Goal: Task Accomplishment & Management: Manage account settings

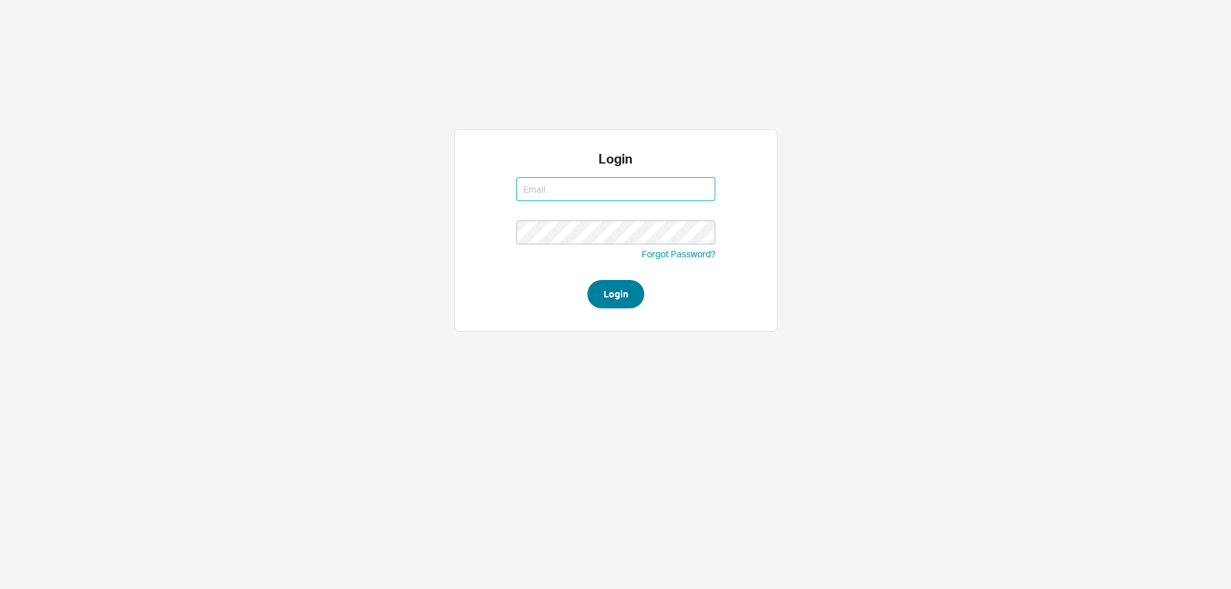
type input "ruthiem@qualitybath.com"
click at [635, 302] on button "Login" at bounding box center [615, 294] width 57 height 28
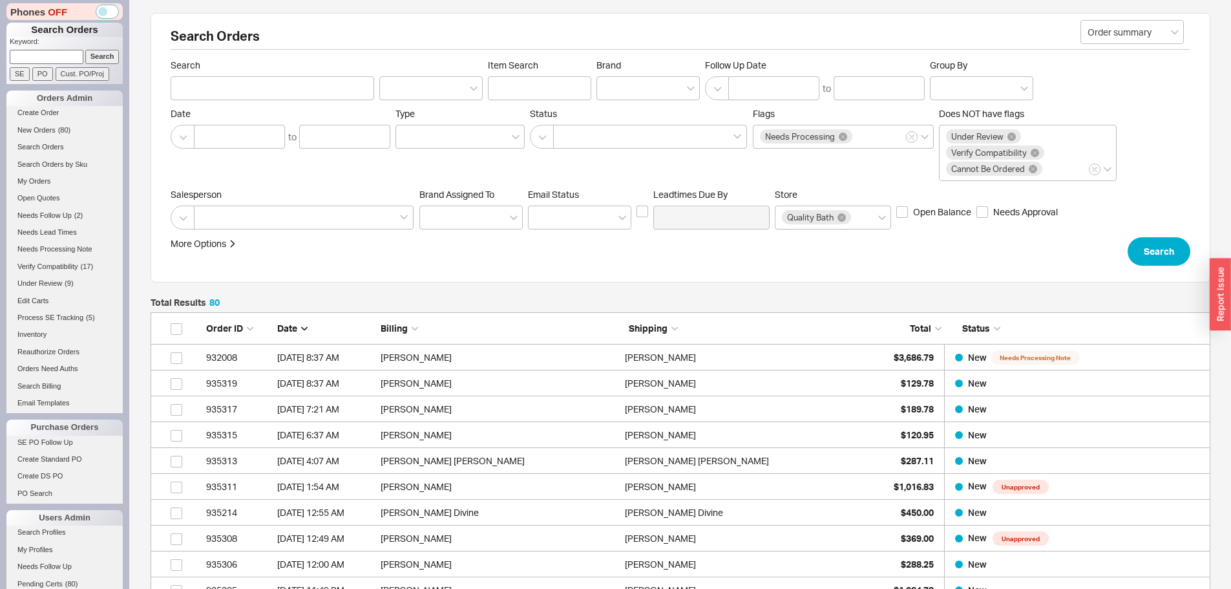
scroll to position [2091, 1050]
click at [45, 53] on input at bounding box center [47, 57] width 74 height 14
paste input "931881"
type input "931881"
click at [85, 50] on input "Search" at bounding box center [102, 57] width 34 height 14
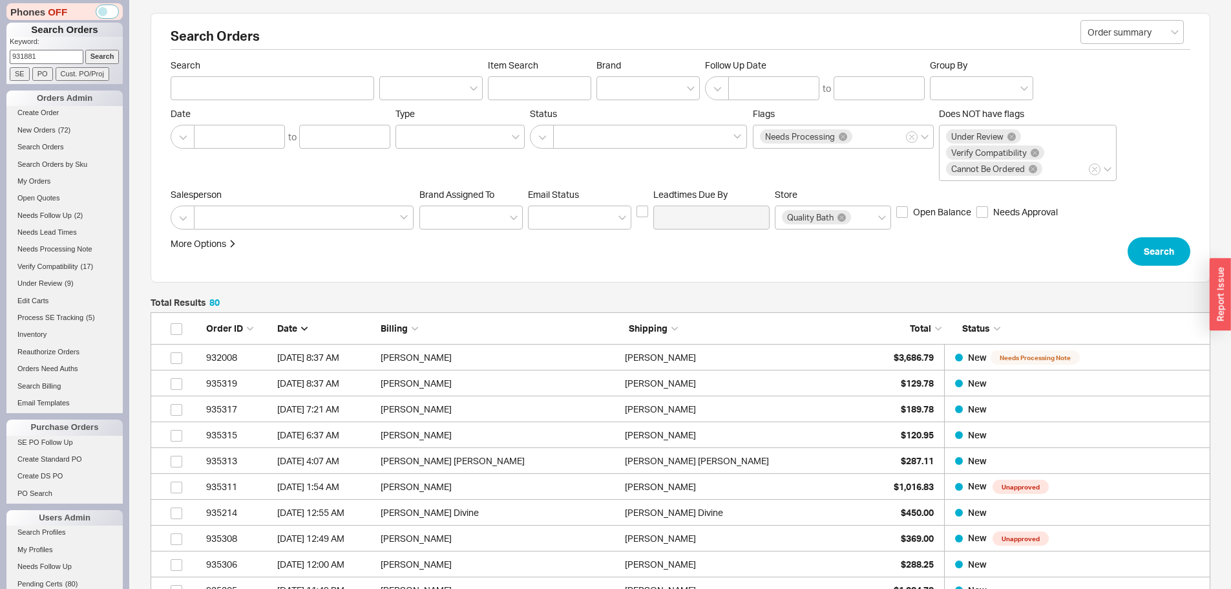
type input "931881"
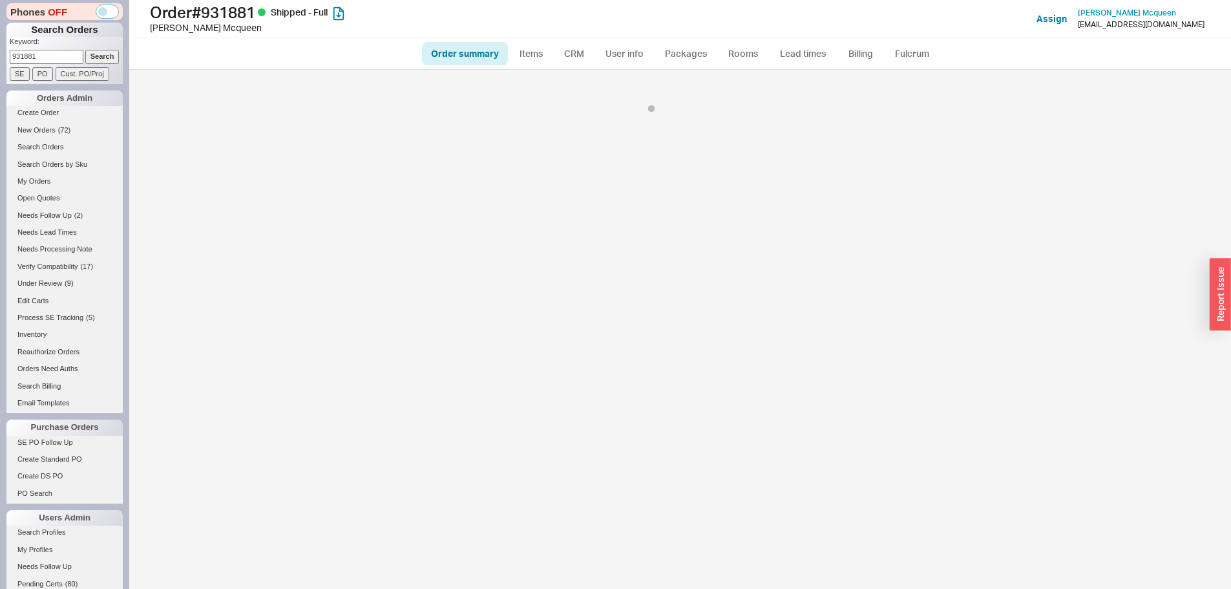
select select "*"
select select "LOW"
select select "3"
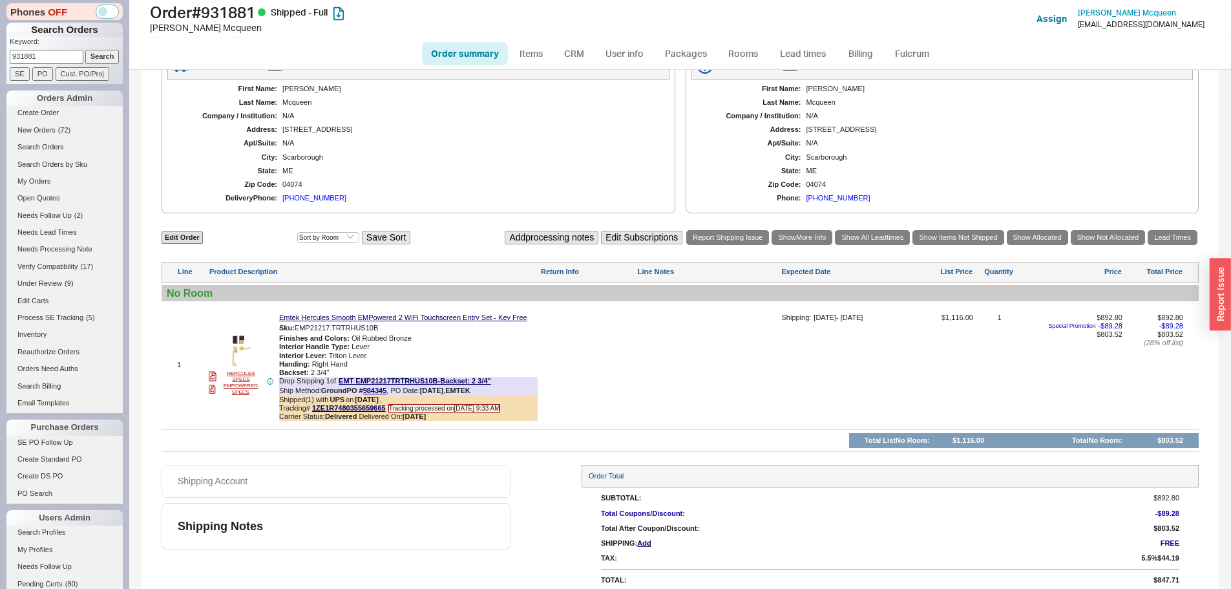
scroll to position [502, 0]
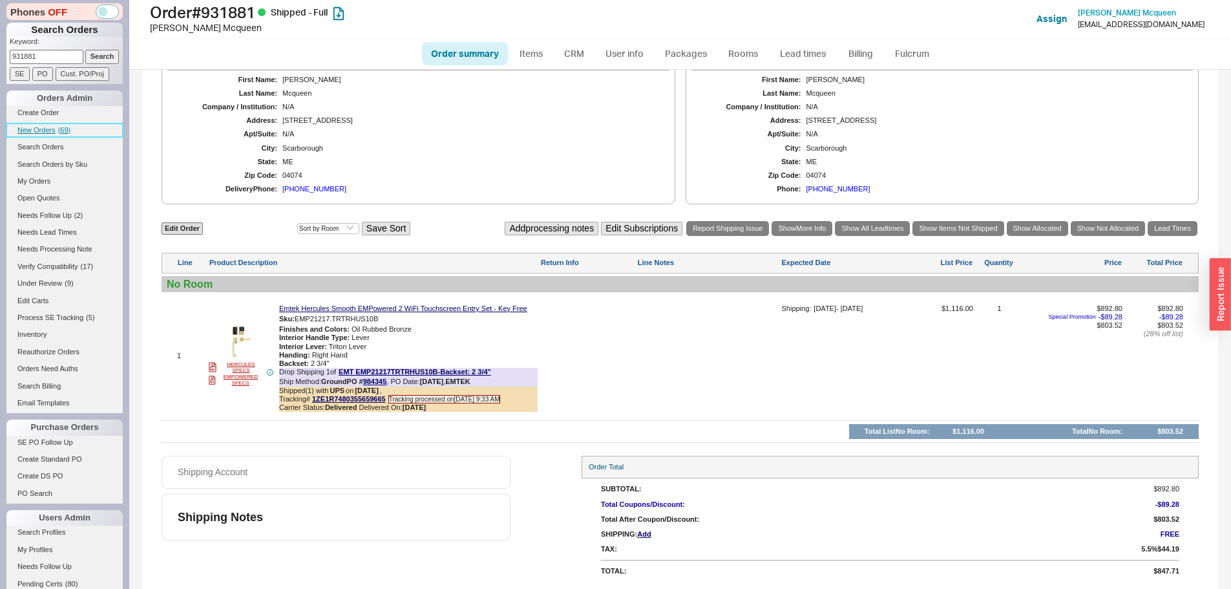
click at [59, 132] on span "( 69 )" at bounding box center [64, 130] width 13 height 8
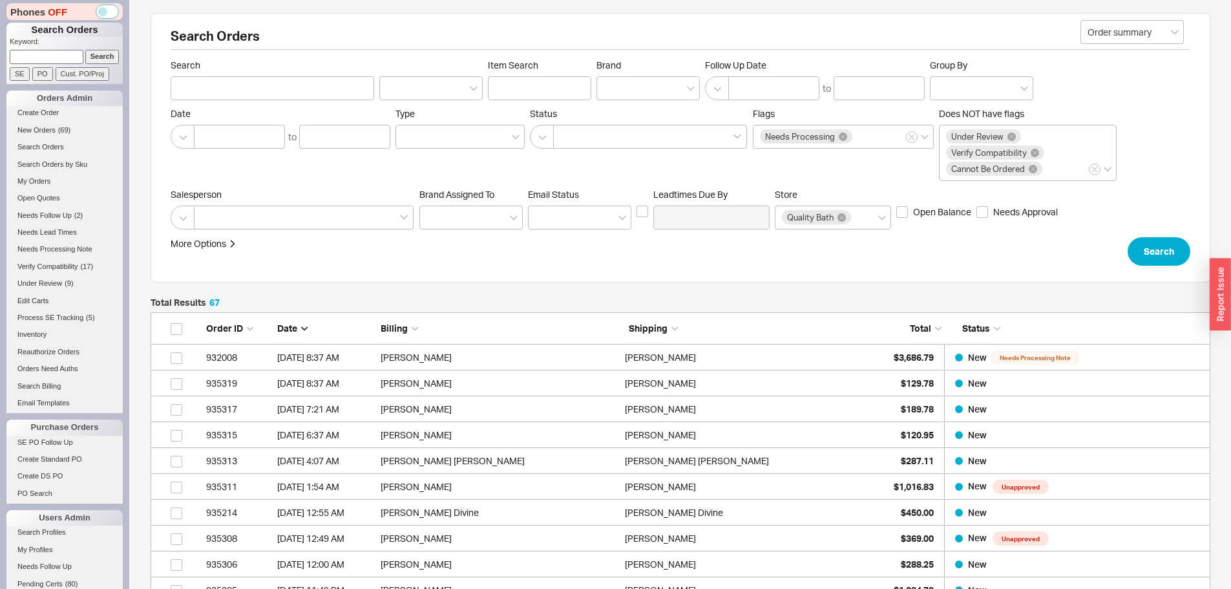
scroll to position [1755, 1050]
click at [50, 52] on input at bounding box center [47, 57] width 74 height 14
paste input "930490"
type input "930490"
click at [85, 50] on input "Search" at bounding box center [102, 57] width 34 height 14
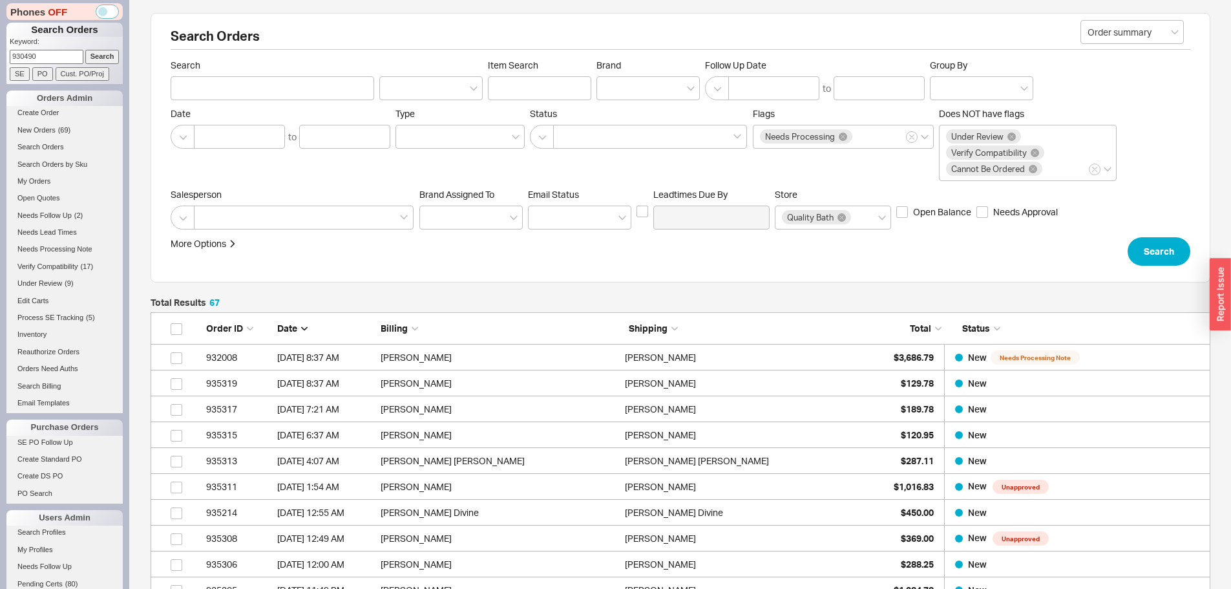
type input "930490"
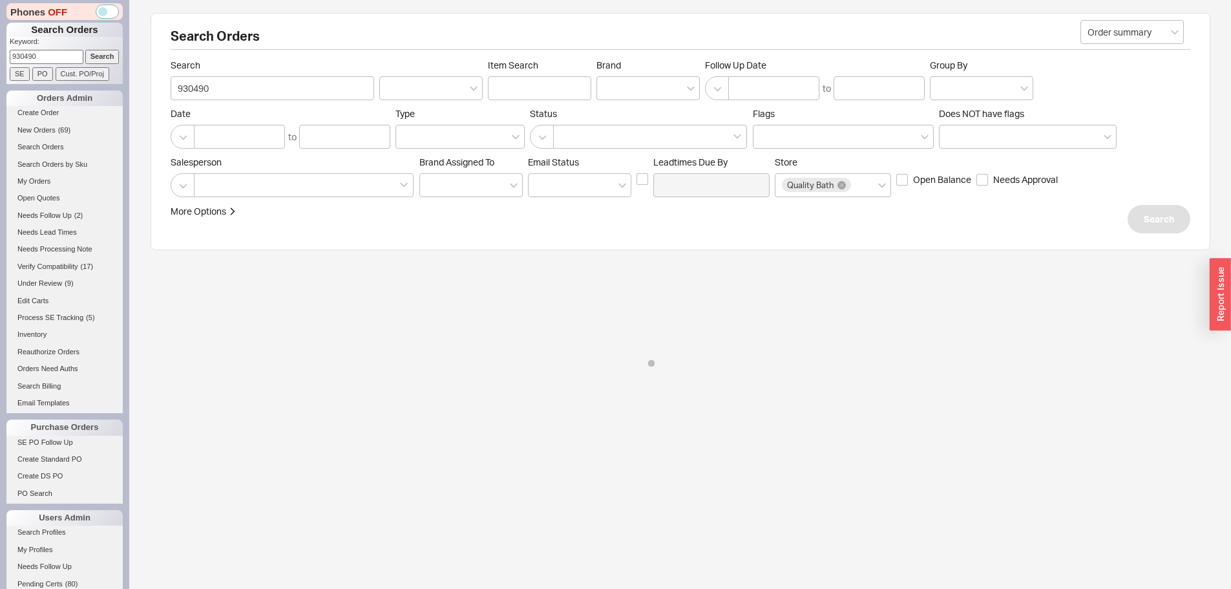
select select "*"
select select "LOW"
select select "3"
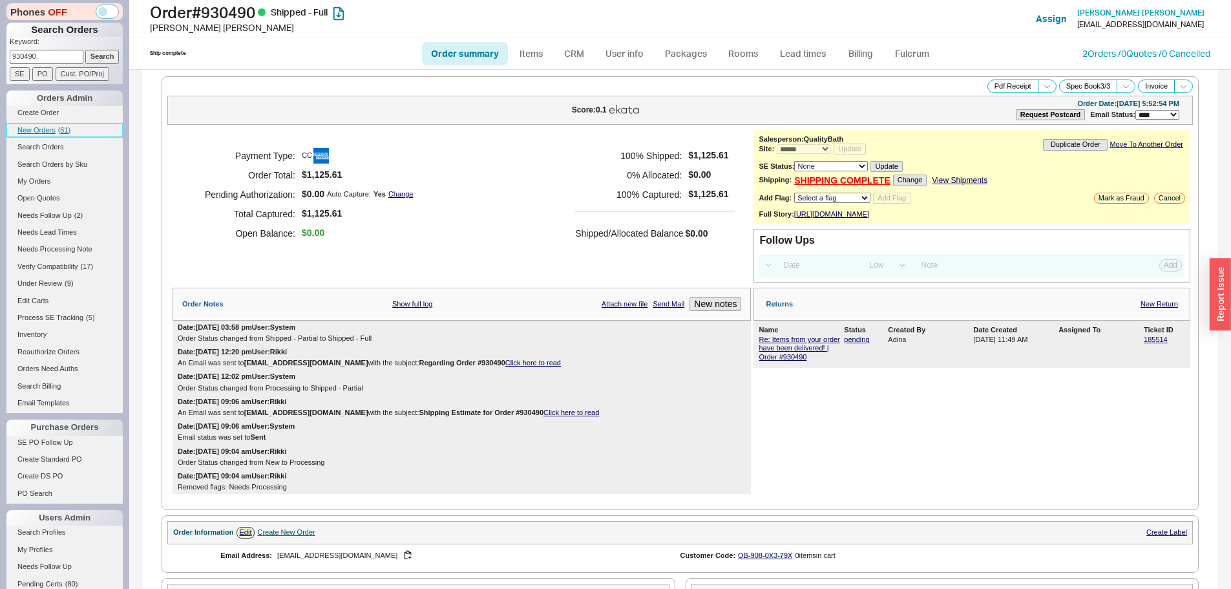
click at [61, 125] on link "New Orders ( 61 )" at bounding box center [64, 130] width 116 height 14
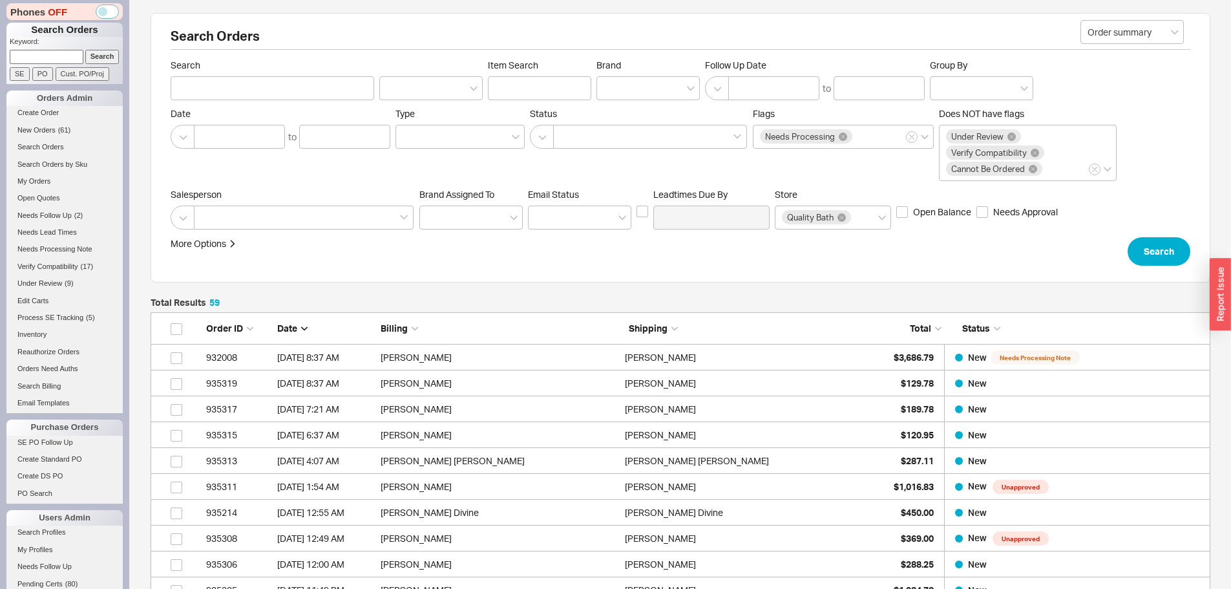
scroll to position [10, 10]
click at [43, 60] on input at bounding box center [47, 57] width 74 height 14
paste input "eko4042@gmail.com"
type input "eko4042@gmail.com"
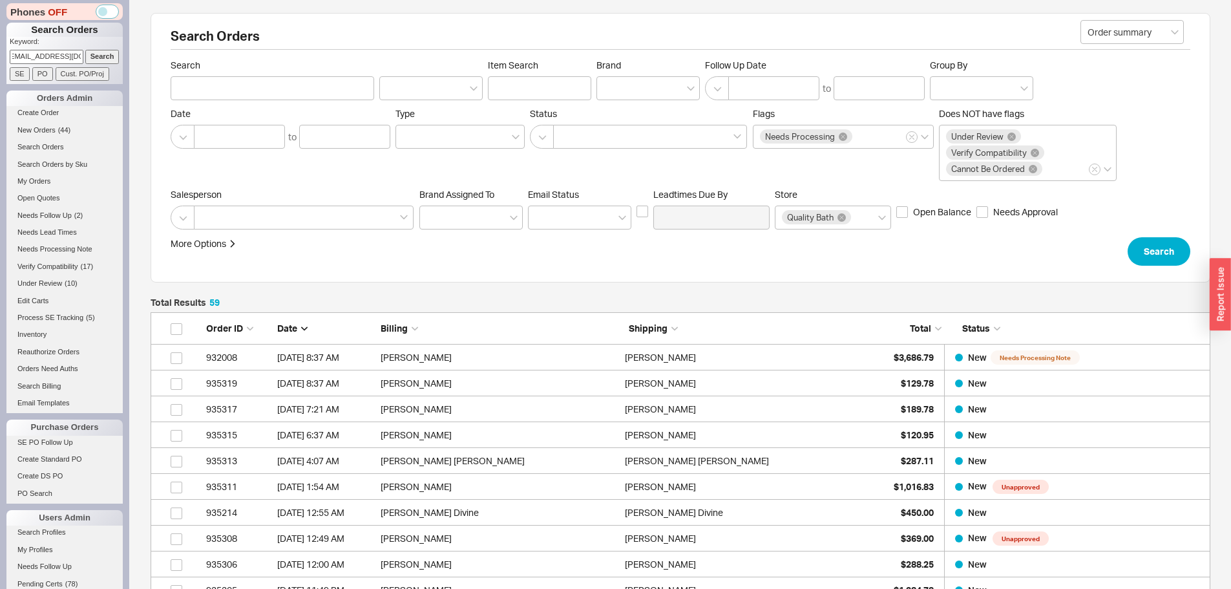
click at [85, 50] on input "Search" at bounding box center [102, 57] width 34 height 14
type input "eko4042@gmail.com"
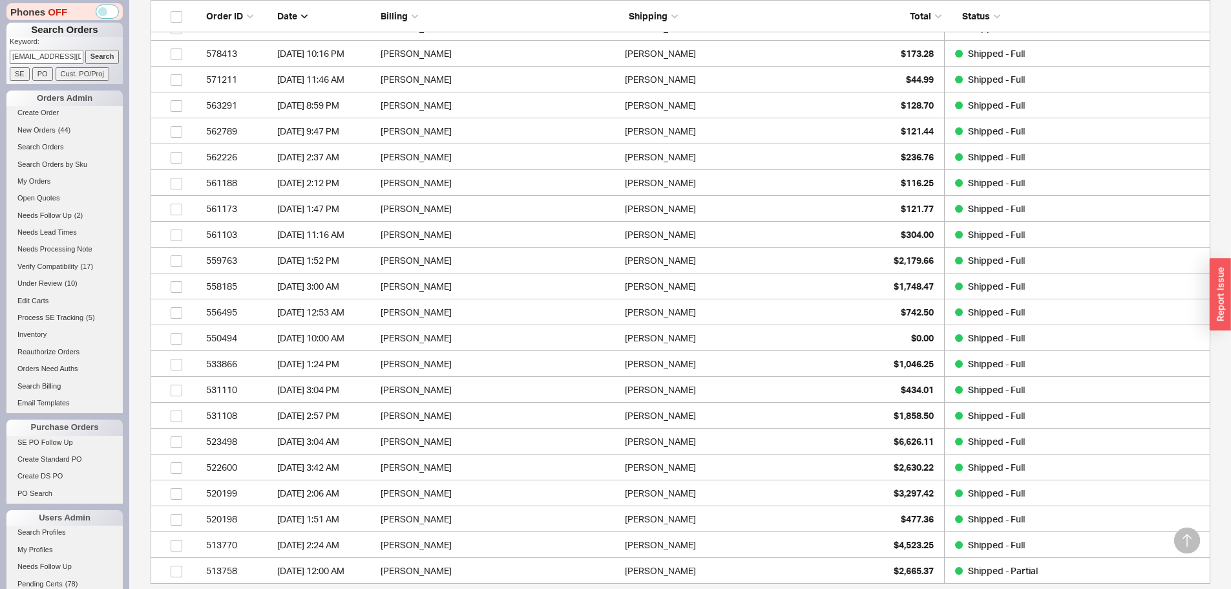
click at [70, 64] on form "Keyword: eko4042@gmail.com Search SE PO Cust. PO/Proj" at bounding box center [66, 59] width 113 height 44
click at [70, 63] on input "eko4042@gmail.com" at bounding box center [47, 57] width 74 height 14
paste input "932749"
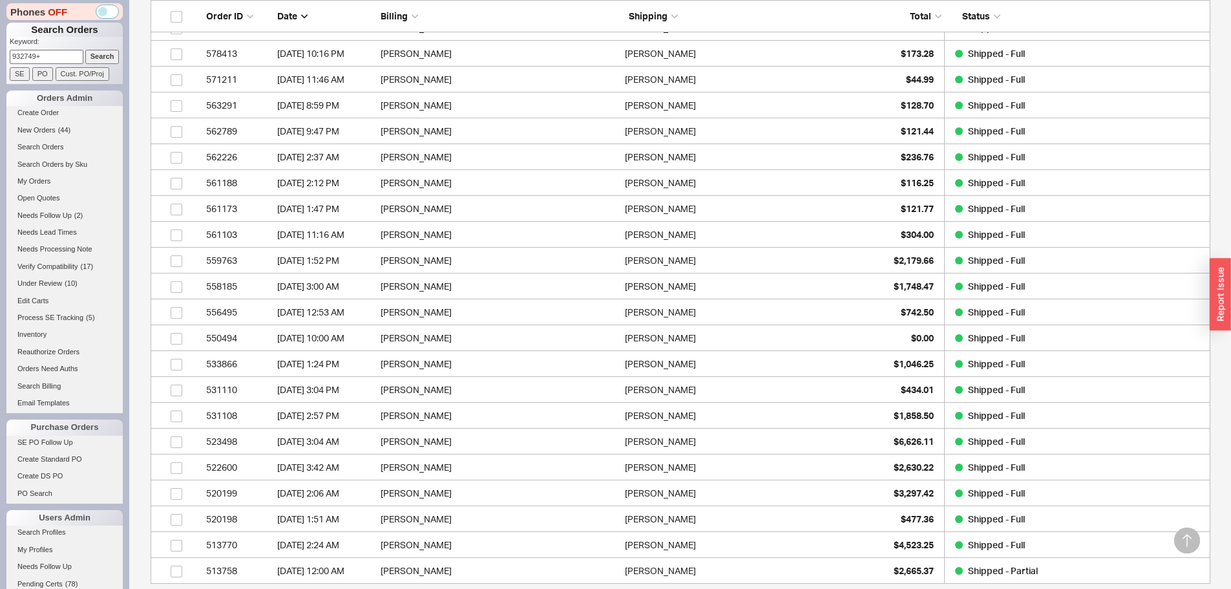
type input "932749+"
click at [85, 50] on input "Search" at bounding box center [102, 57] width 34 height 14
type input "932749+"
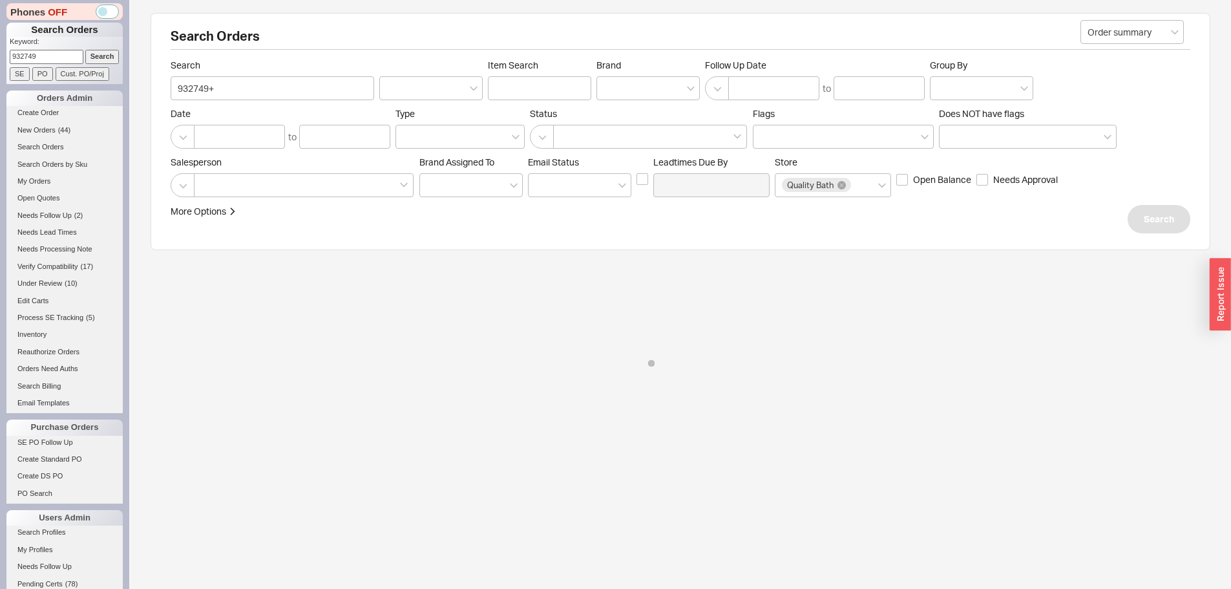
type input "932749"
click at [85, 50] on input "Search" at bounding box center [102, 57] width 34 height 14
type input "932749"
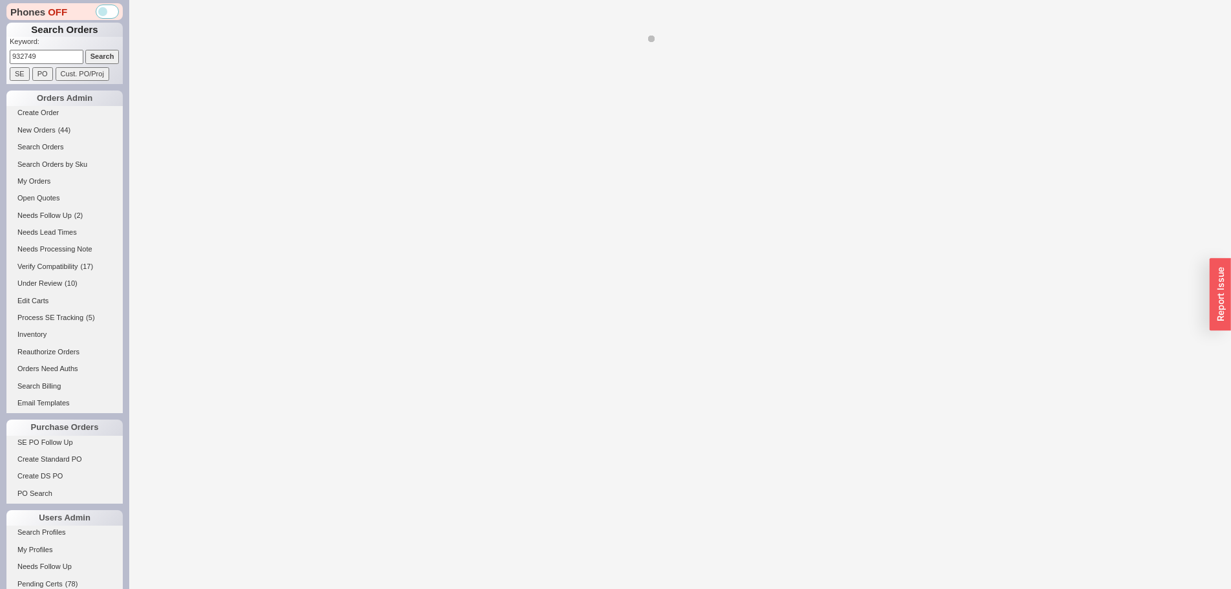
select select "*"
select select "LOW"
select select "3"
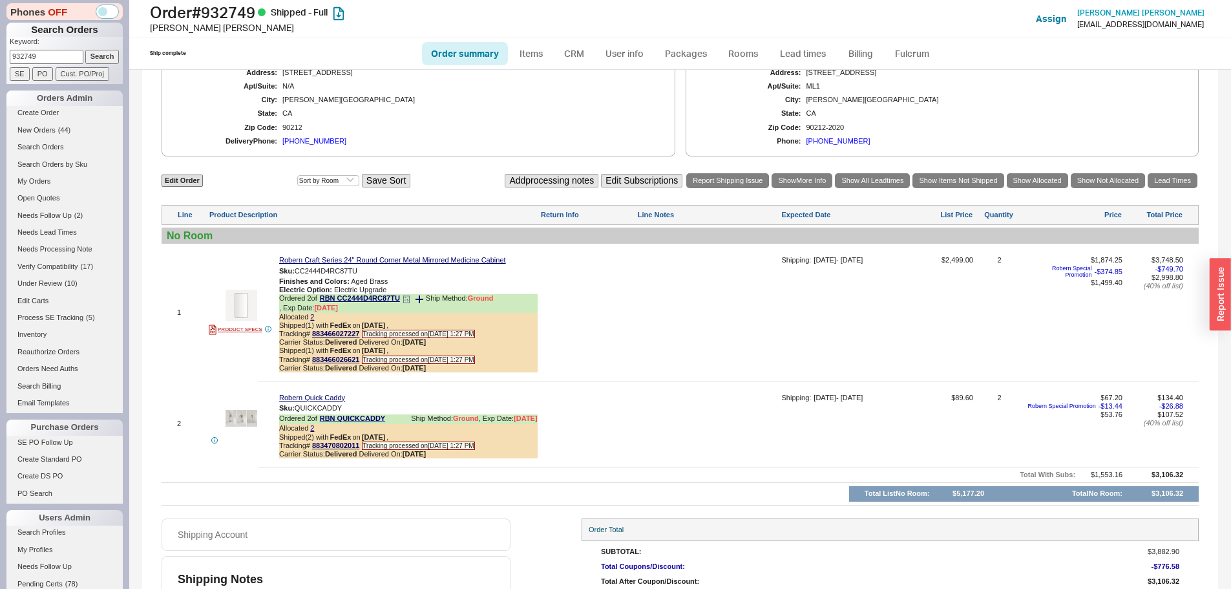
scroll to position [766, 0]
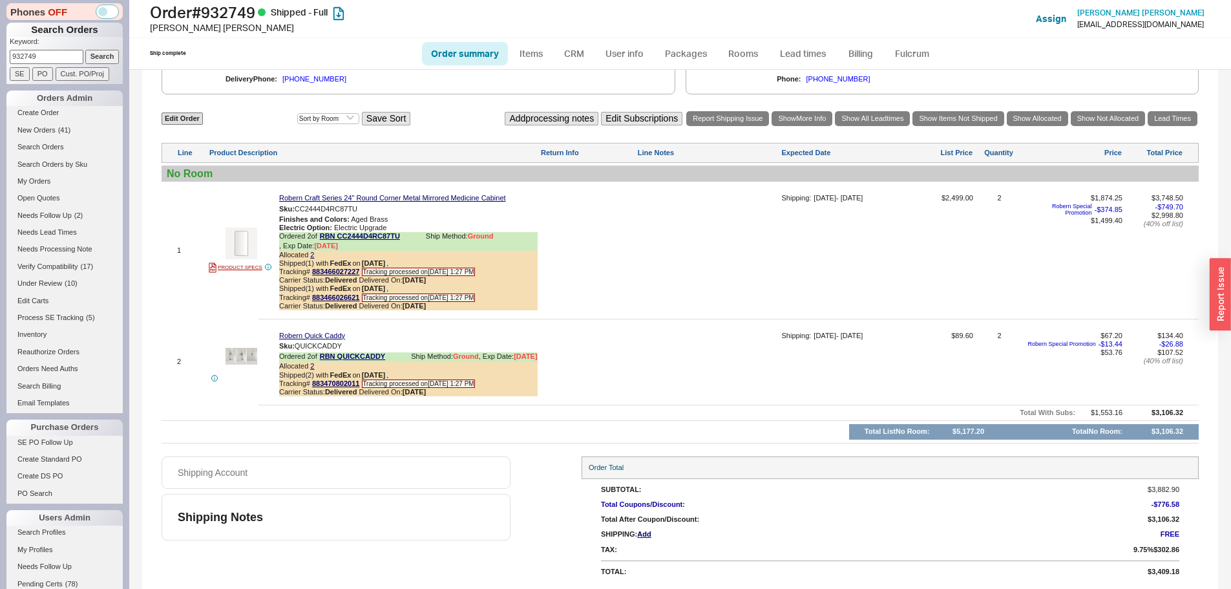
click at [57, 63] on input "932749" at bounding box center [47, 57] width 74 height 14
paste input "MariaElena Rodriguez-Sperisen"
type input "MariaElena Rodriguez-Sperisen"
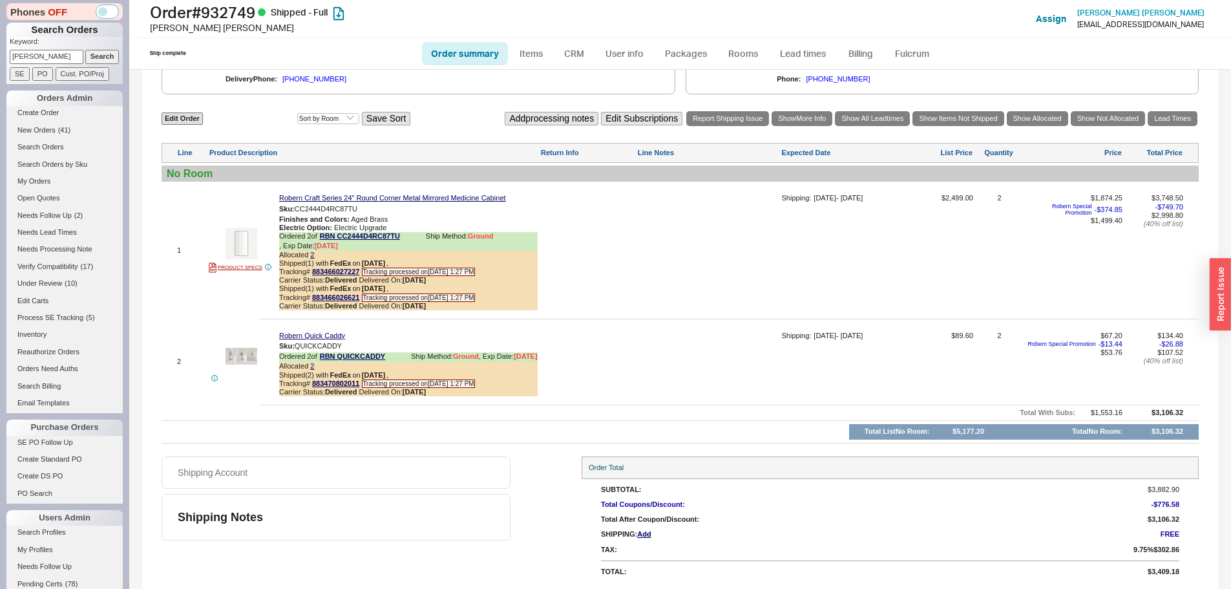
click at [85, 50] on input "Search" at bounding box center [102, 57] width 34 height 14
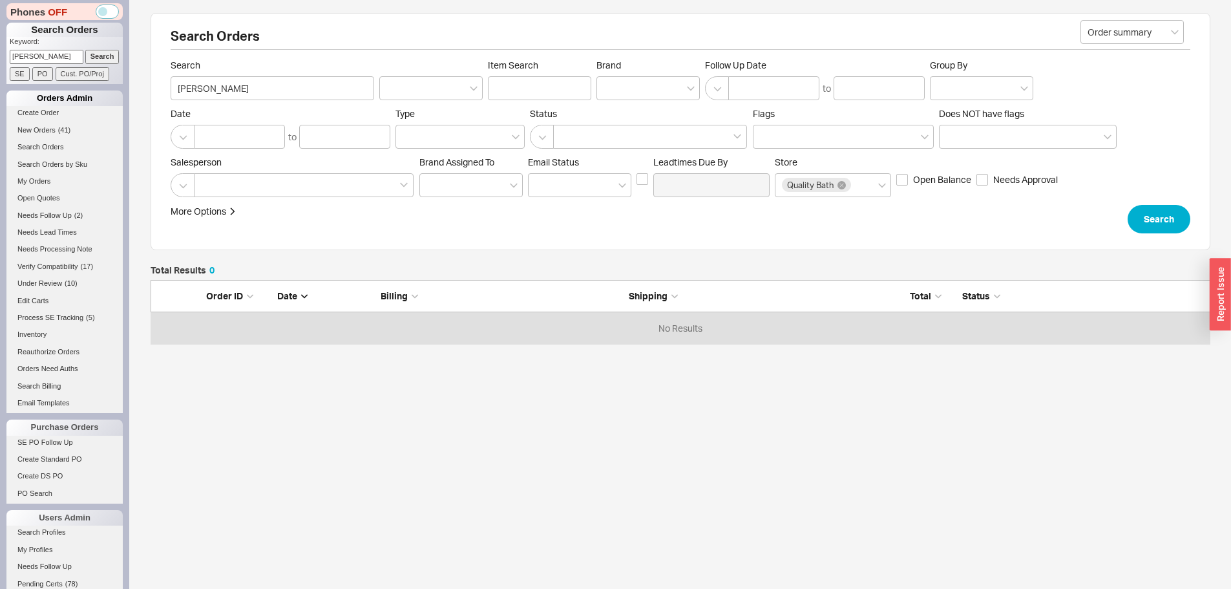
scroll to position [54, 1050]
click at [63, 126] on span "( 34 )" at bounding box center [64, 130] width 13 height 8
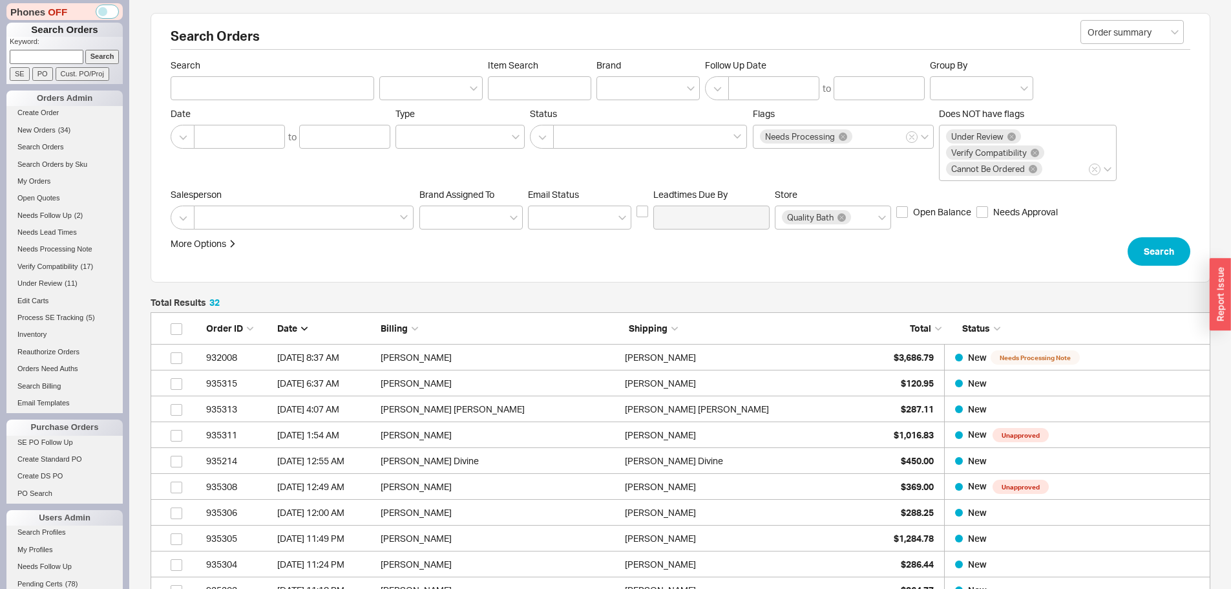
scroll to position [850, 1050]
click at [58, 60] on input at bounding box center [47, 57] width 74 height 14
paste input "926953"
type input "926953"
click at [85, 50] on input "Search" at bounding box center [102, 57] width 34 height 14
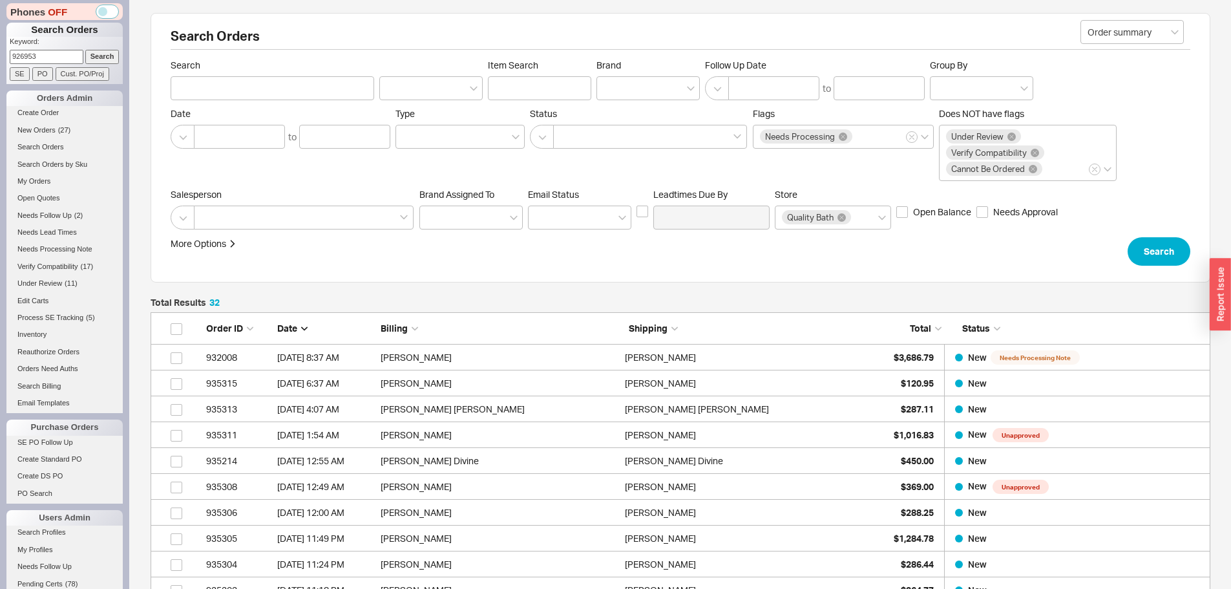
type input "926953"
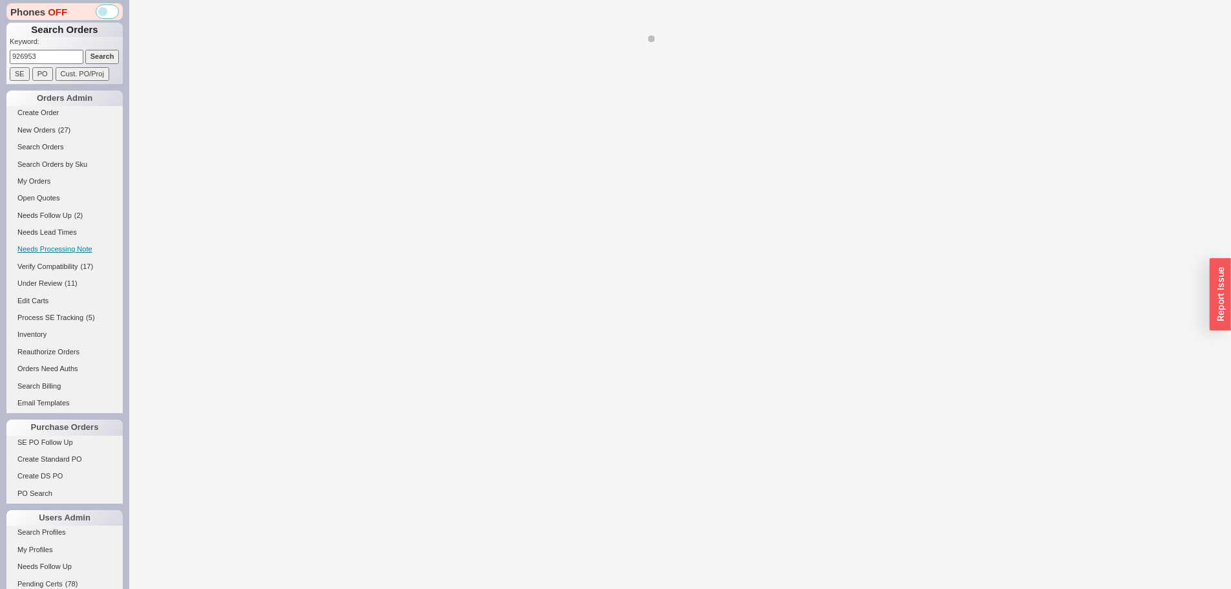
select select "*"
select select "LOW"
select select "3"
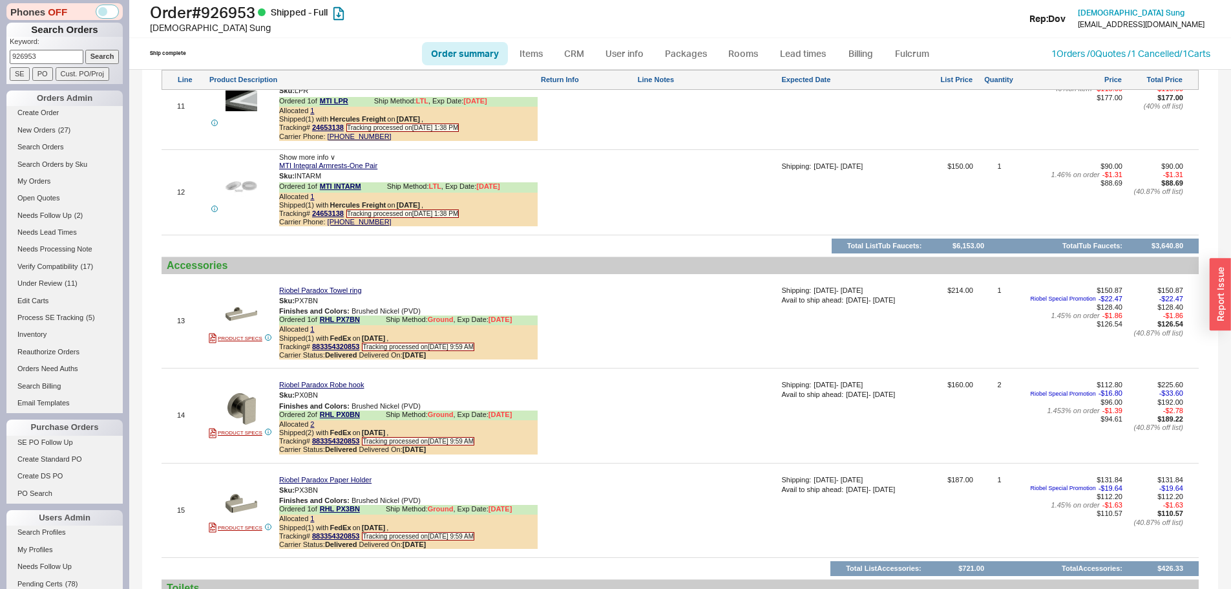
scroll to position [2391, 0]
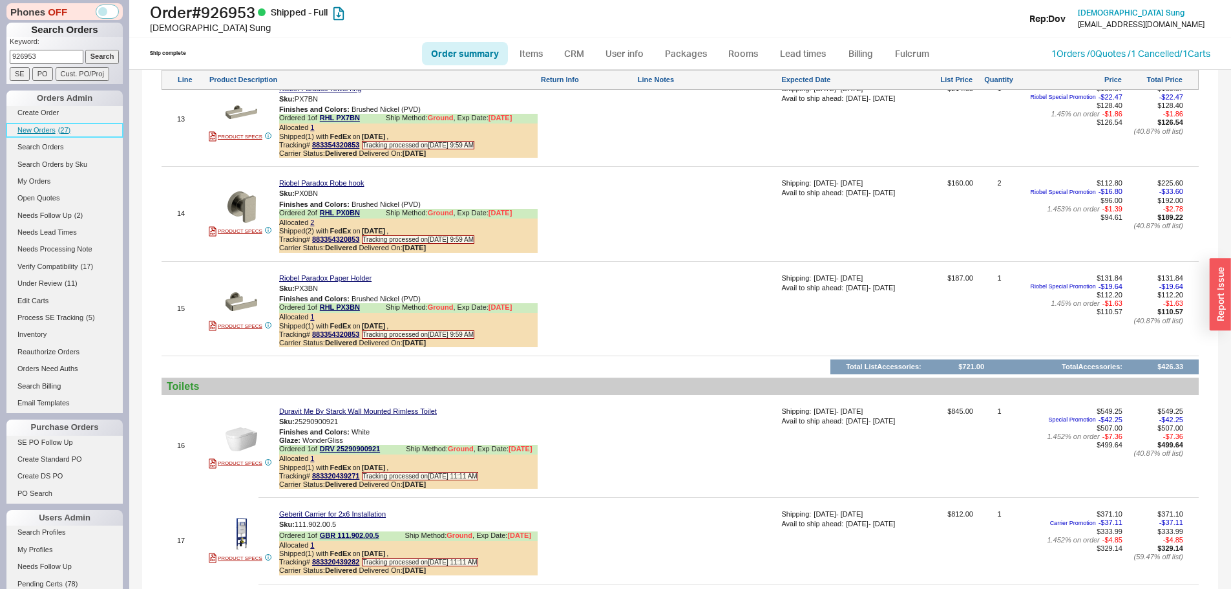
click at [65, 134] on link "New Orders ( 27 )" at bounding box center [64, 130] width 116 height 14
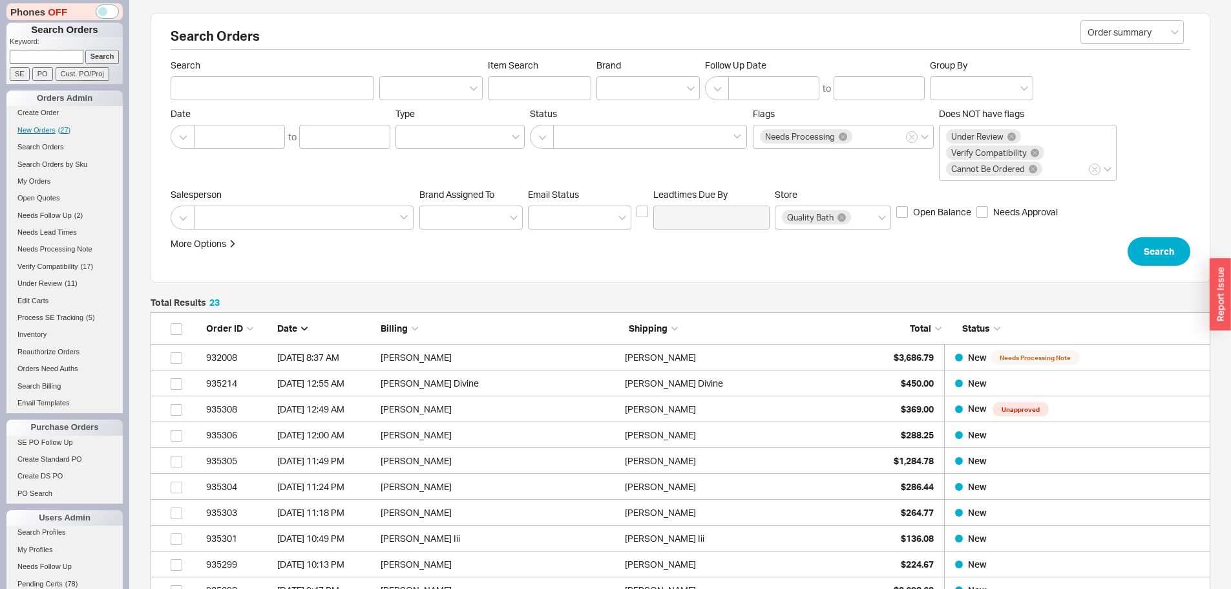
scroll to position [617, 1050]
click at [47, 47] on p "Keyword:" at bounding box center [66, 43] width 113 height 13
click at [48, 59] on input at bounding box center [47, 57] width 74 height 14
paste input "926503"
type input "926503"
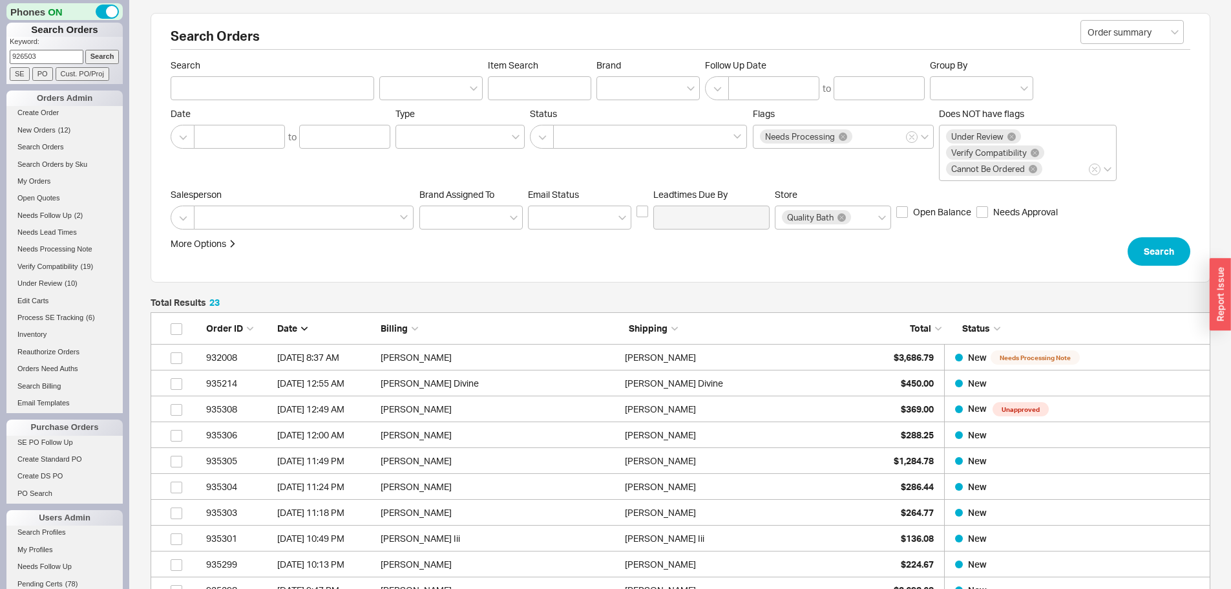
click at [85, 50] on input "Search" at bounding box center [102, 57] width 34 height 14
type input "926503"
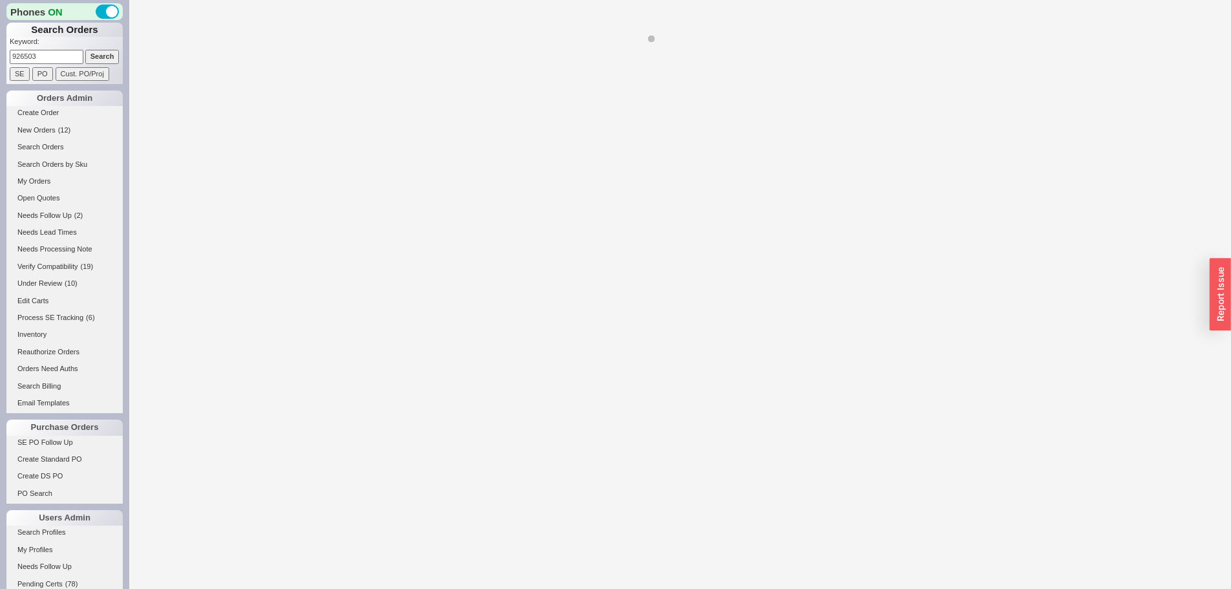
select select "*"
select select "LOW"
select select "3"
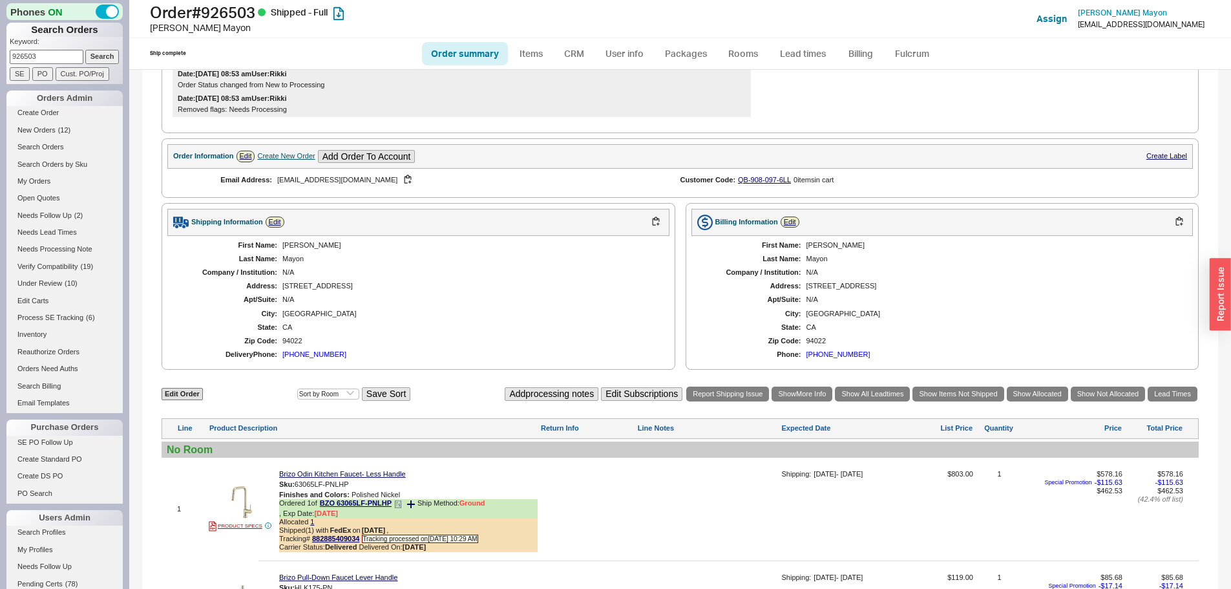
scroll to position [452, 0]
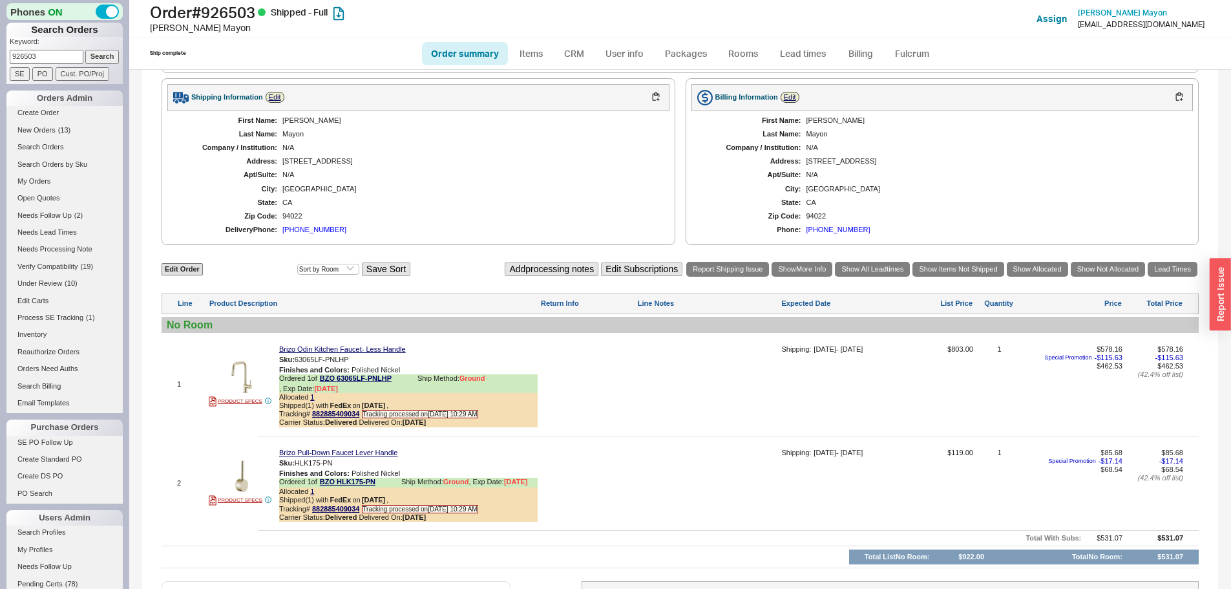
click at [48, 61] on input "926503" at bounding box center [47, 57] width 74 height 14
paste input "879273"
type input "879273"
click at [85, 50] on input "Search" at bounding box center [102, 57] width 34 height 14
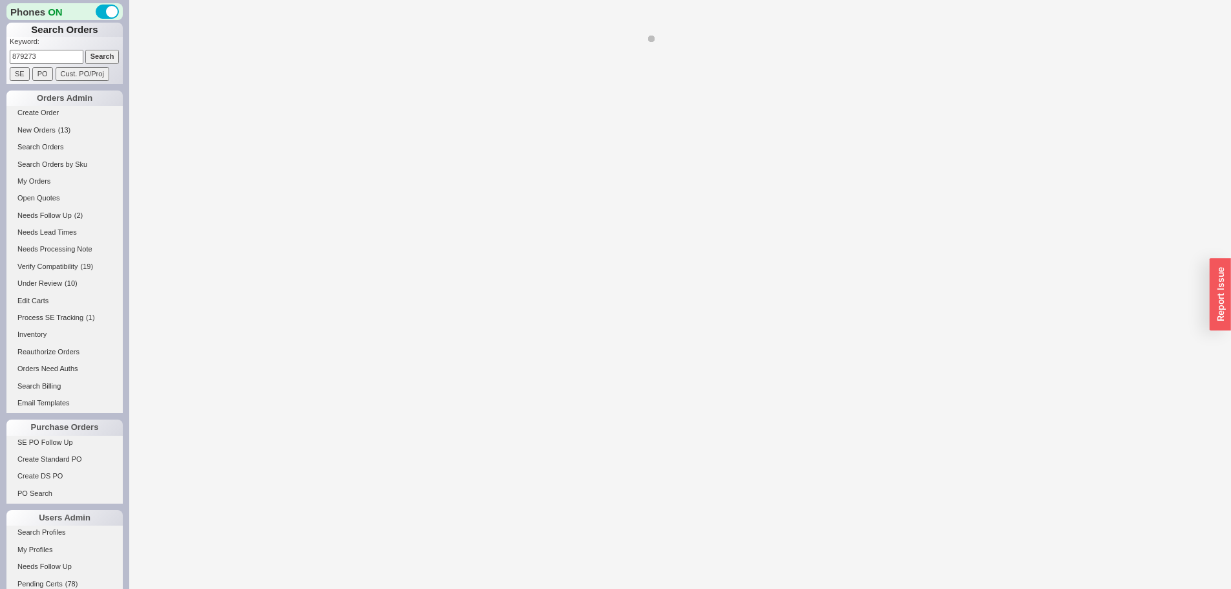
select select "*"
select select "LOW"
select select "3"
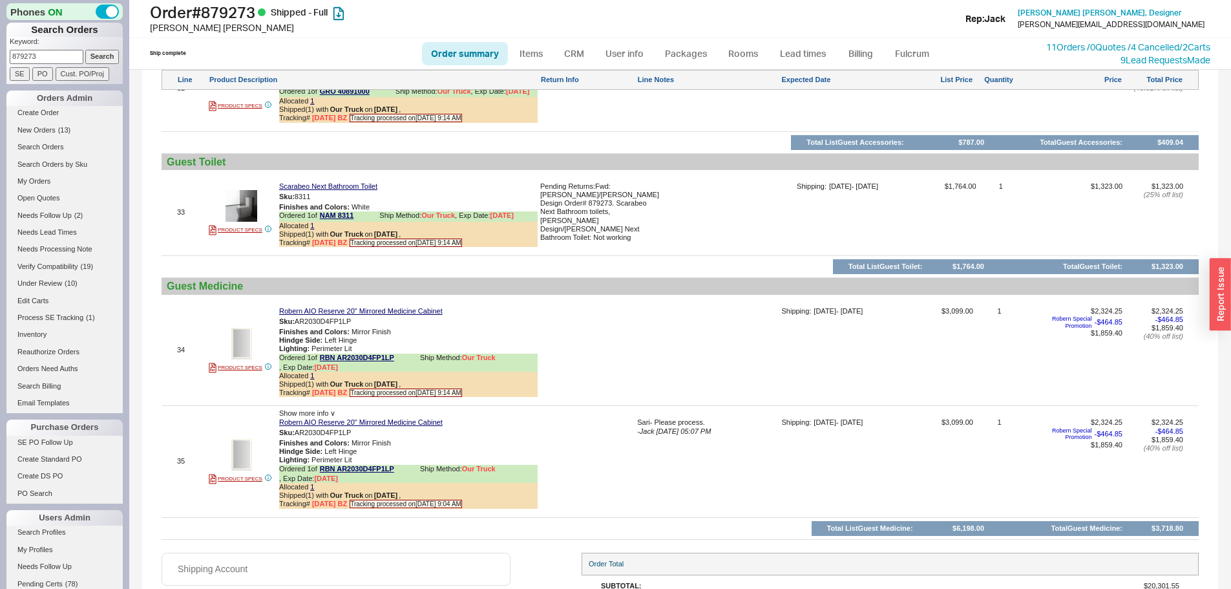
scroll to position [4702, 0]
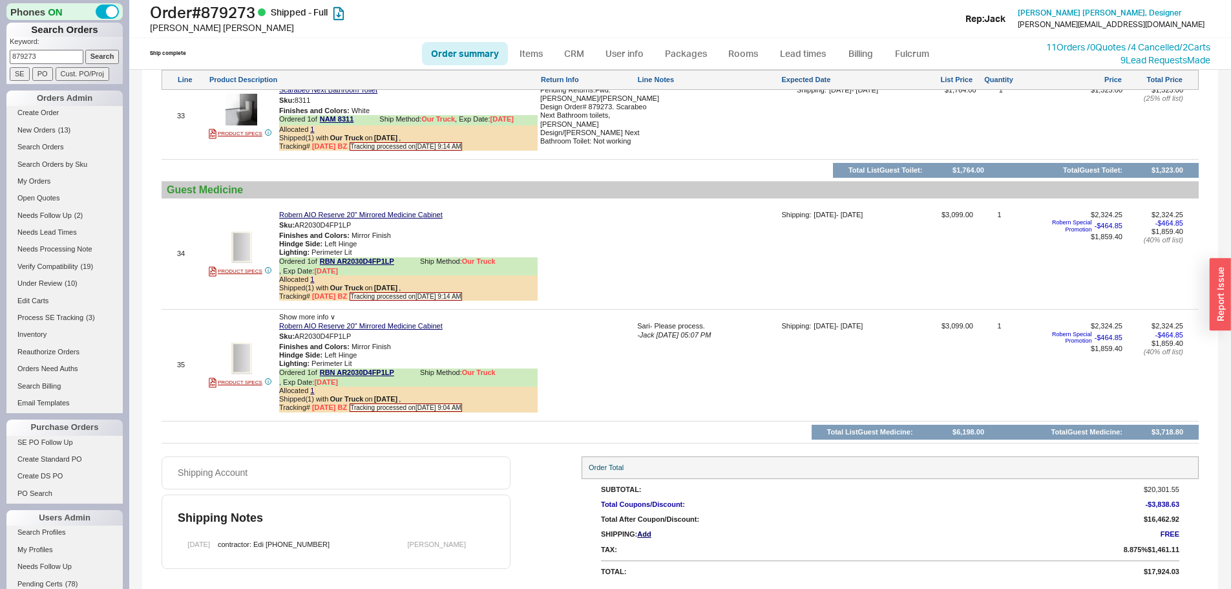
click at [52, 60] on input "879273" at bounding box center [47, 57] width 74 height 14
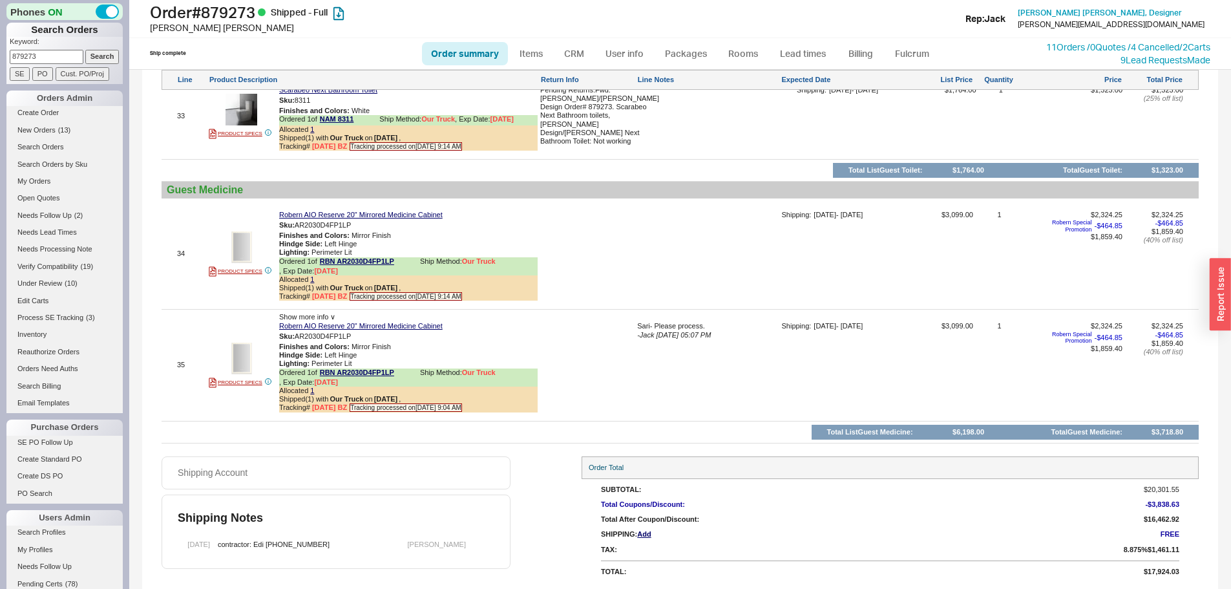
click at [52, 60] on input "879273" at bounding box center [47, 57] width 74 height 14
paste input "918087"
type input "918087"
click at [85, 50] on input "Search" at bounding box center [102, 57] width 34 height 14
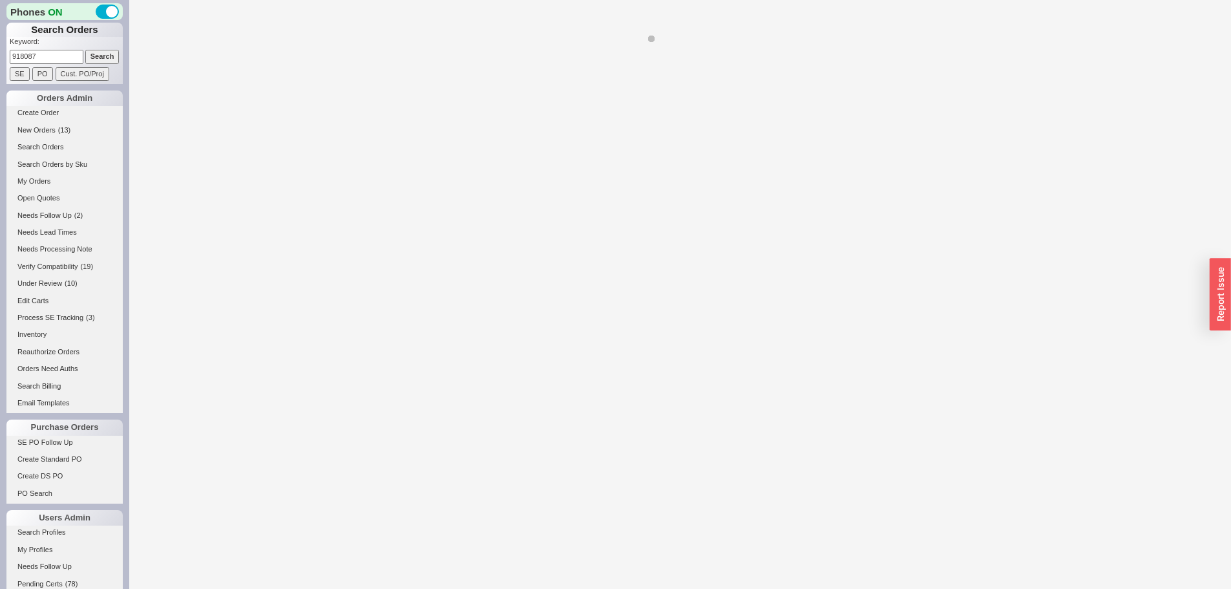
select select "*"
select select "LOW"
select select "3"
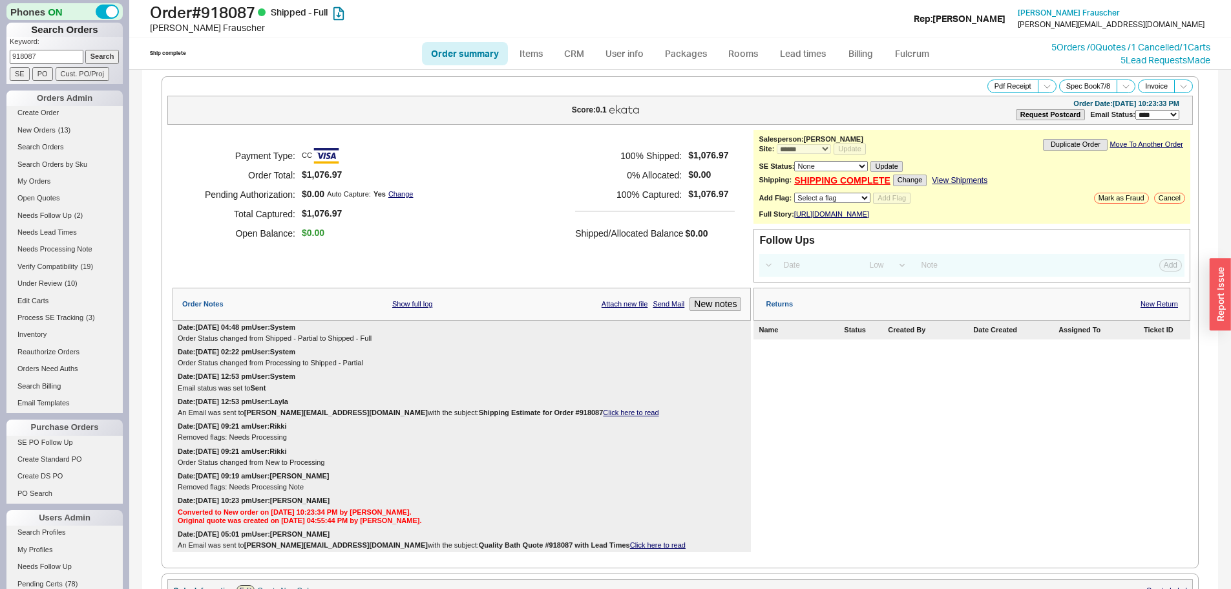
click at [481, 202] on div "Payment Type: CC Order Total: $1,076.97 Pending Authorization: $0.00 Auto Captu…" at bounding box center [462, 194] width 578 height 129
click at [1162, 308] on link "New Return" at bounding box center [1159, 304] width 37 height 8
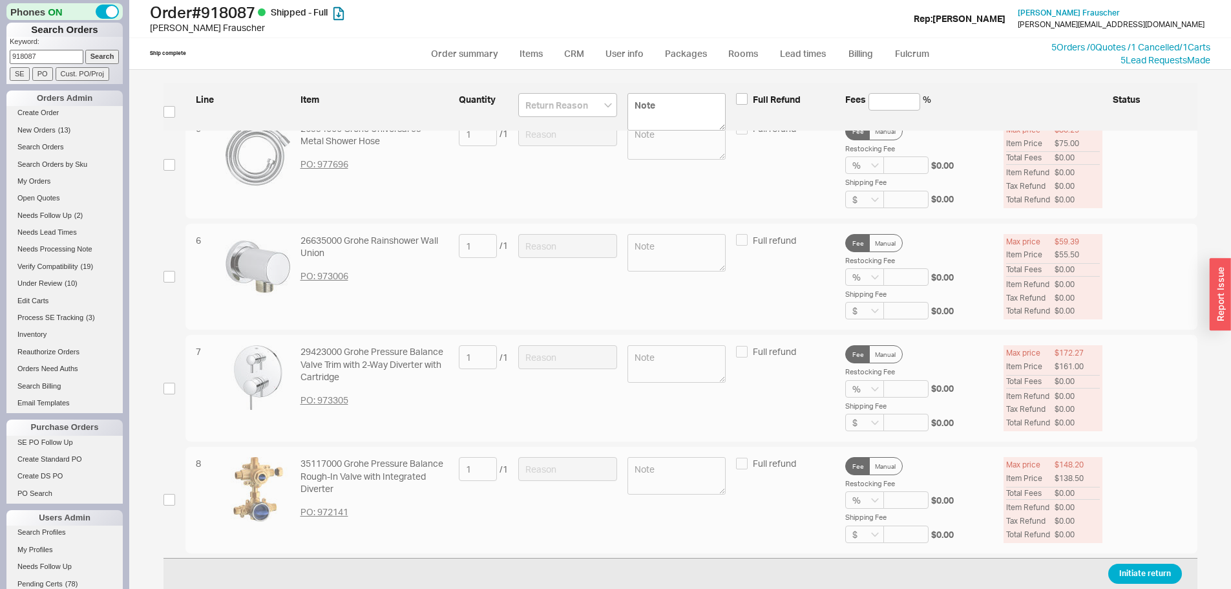
scroll to position [514, 0]
click at [168, 277] on input "checkbox" at bounding box center [170, 276] width 12 height 12
checkbox input "true"
click at [556, 242] on input at bounding box center [567, 245] width 99 height 24
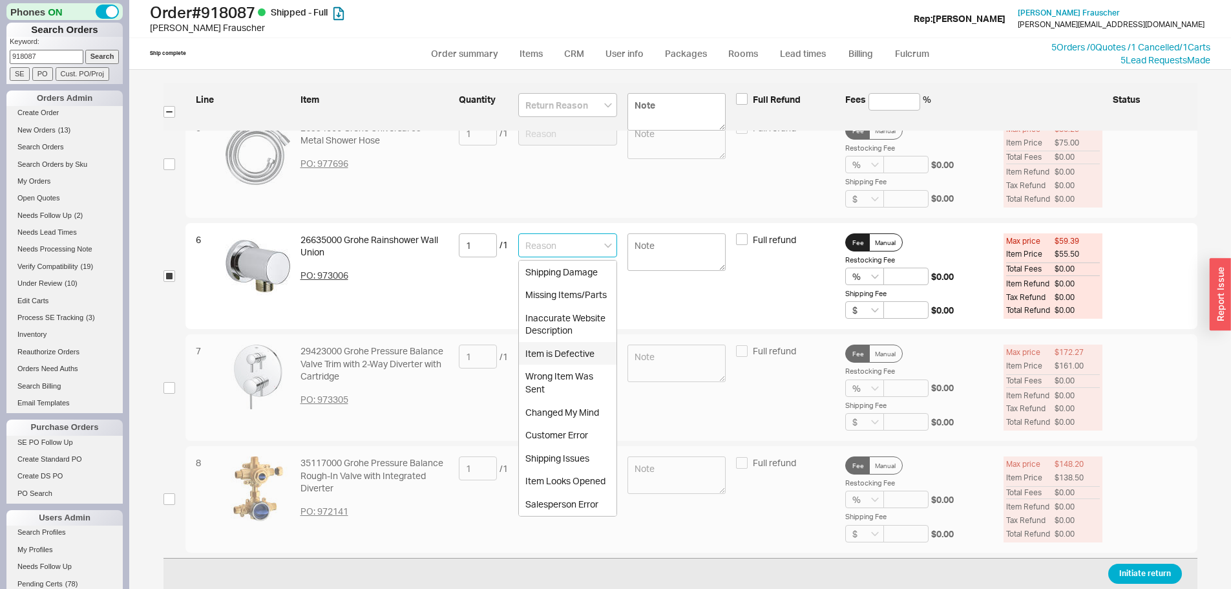
click at [578, 359] on div "Item is Defective" at bounding box center [568, 353] width 98 height 23
type input "Item is Defective"
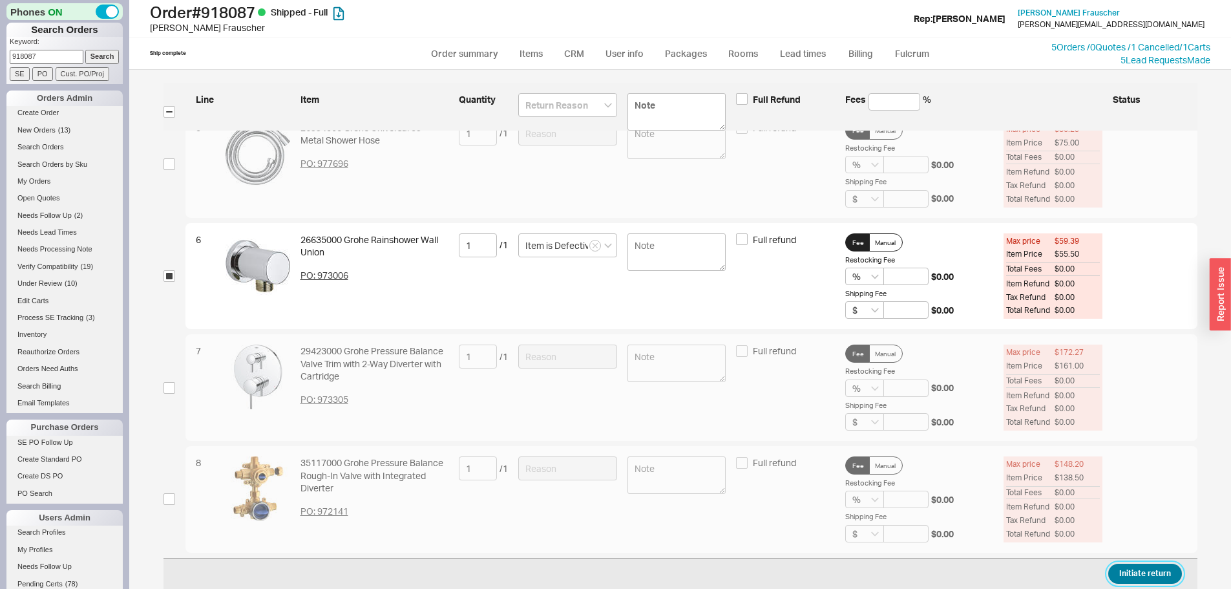
click at [1128, 571] on button "Initiate return" at bounding box center [1145, 574] width 74 height 20
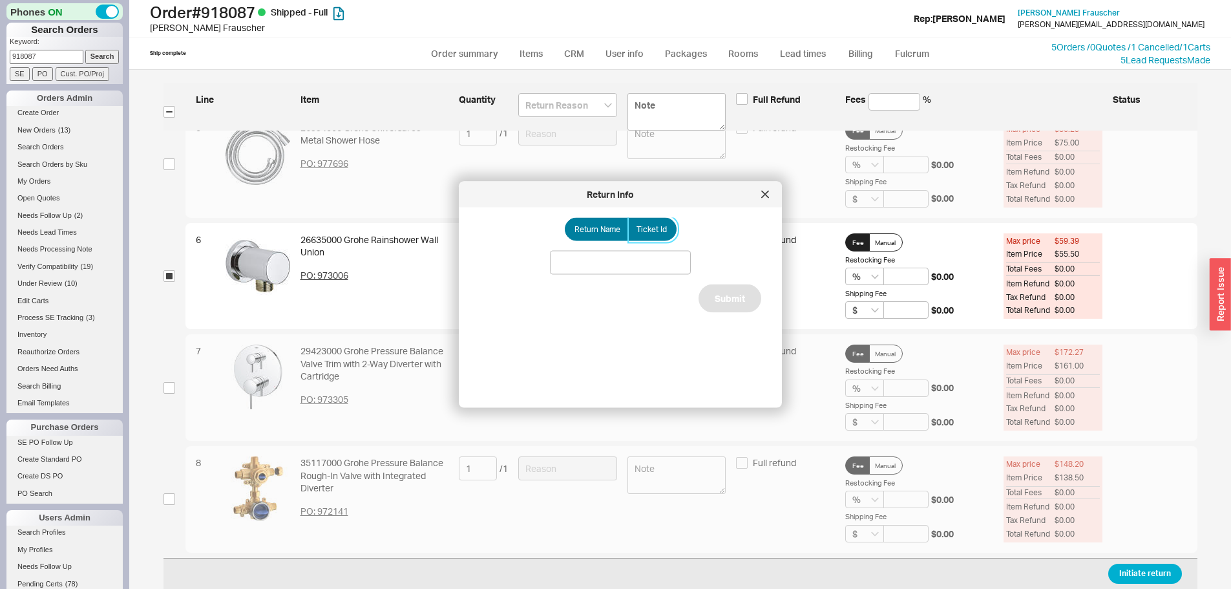
click at [653, 235] on label "Ticket Id" at bounding box center [652, 229] width 48 height 23
click at [0, 0] on input "Ticket Id" at bounding box center [0, 0] width 0 height 0
click at [653, 259] on input at bounding box center [620, 263] width 141 height 24
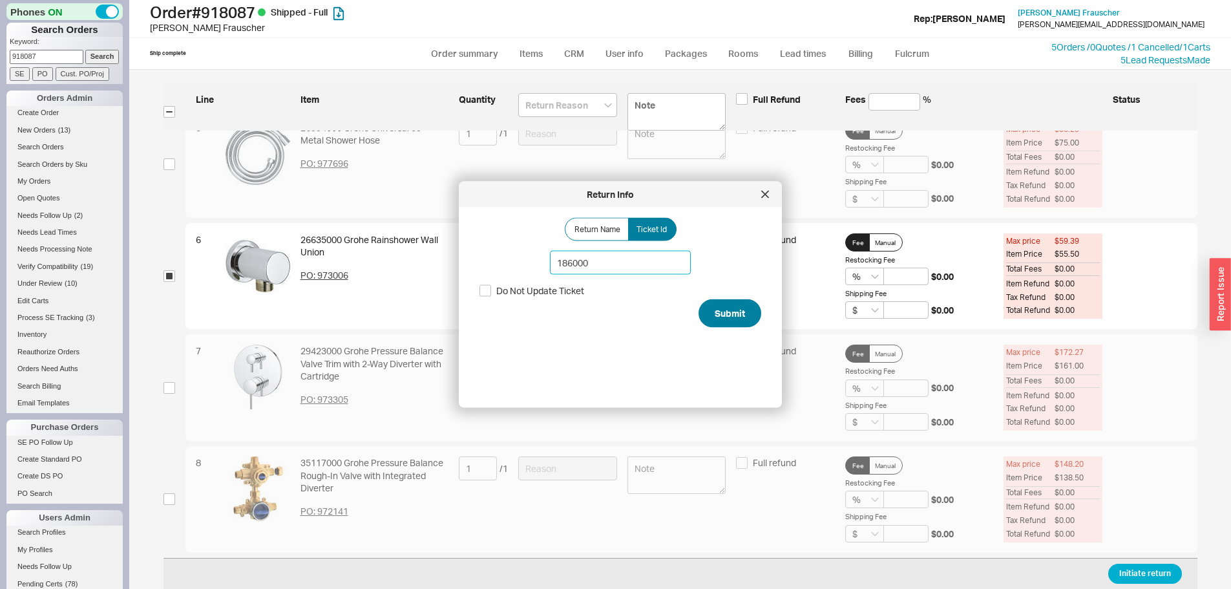
type input "186000"
click at [725, 307] on button "Submit" at bounding box center [730, 313] width 63 height 28
select select "*"
select select "LOW"
select select "3"
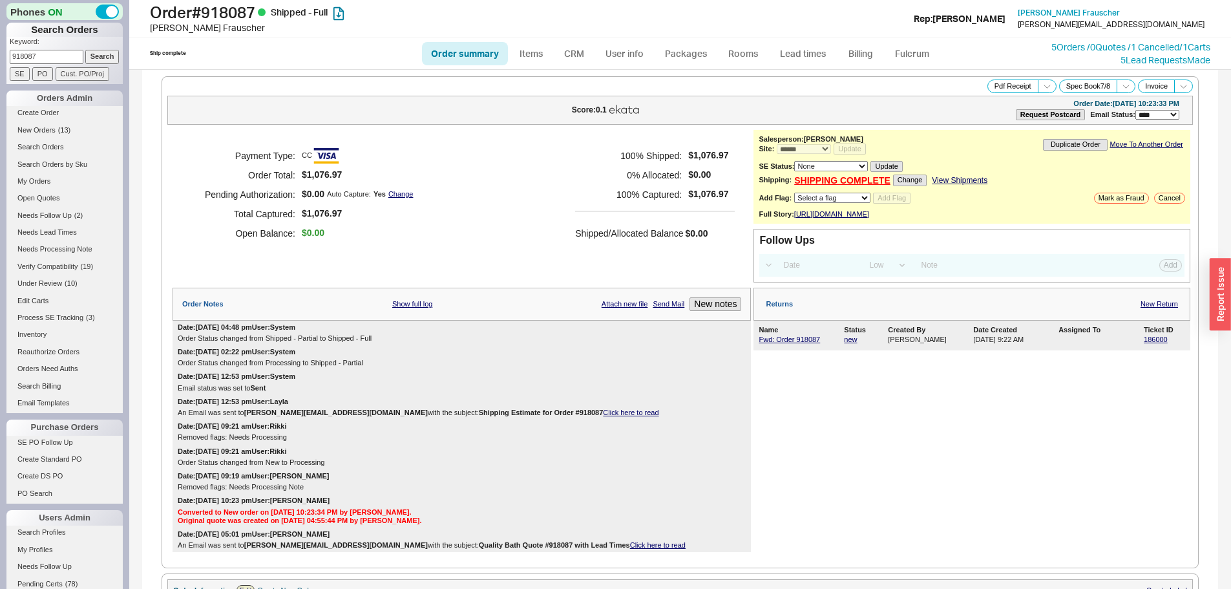
click at [47, 58] on input "918087" at bounding box center [47, 57] width 74 height 14
paste input "32749"
type input "932749"
click at [85, 50] on input "Search" at bounding box center [102, 57] width 34 height 14
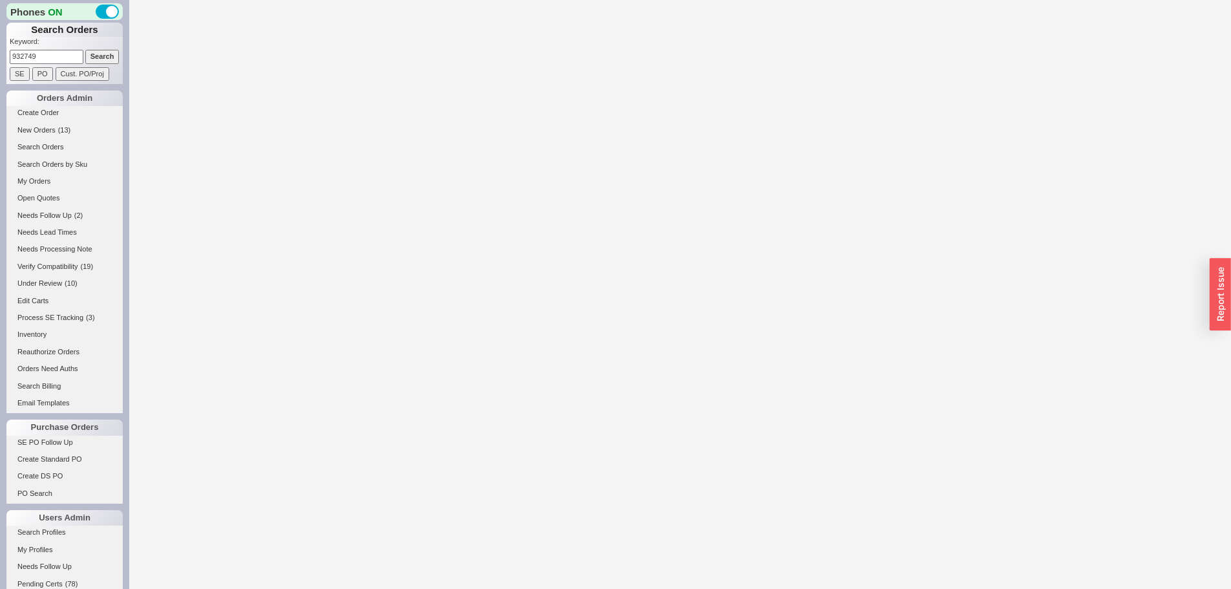
select select "*"
select select "LOW"
select select "3"
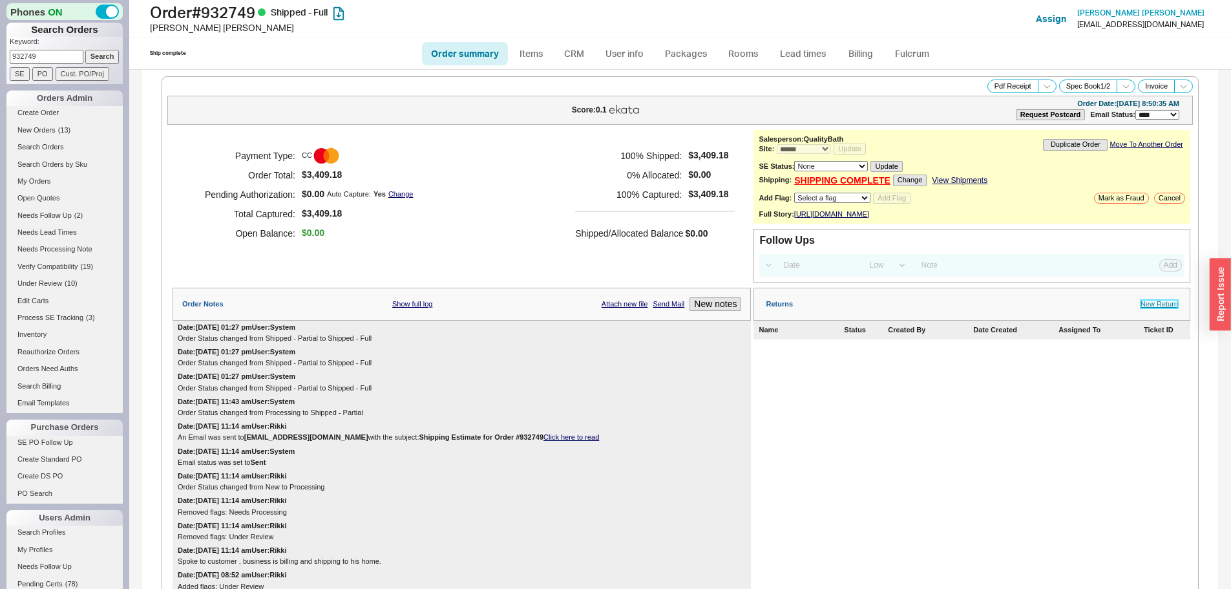
click at [1158, 308] on link "New Return" at bounding box center [1159, 304] width 37 height 8
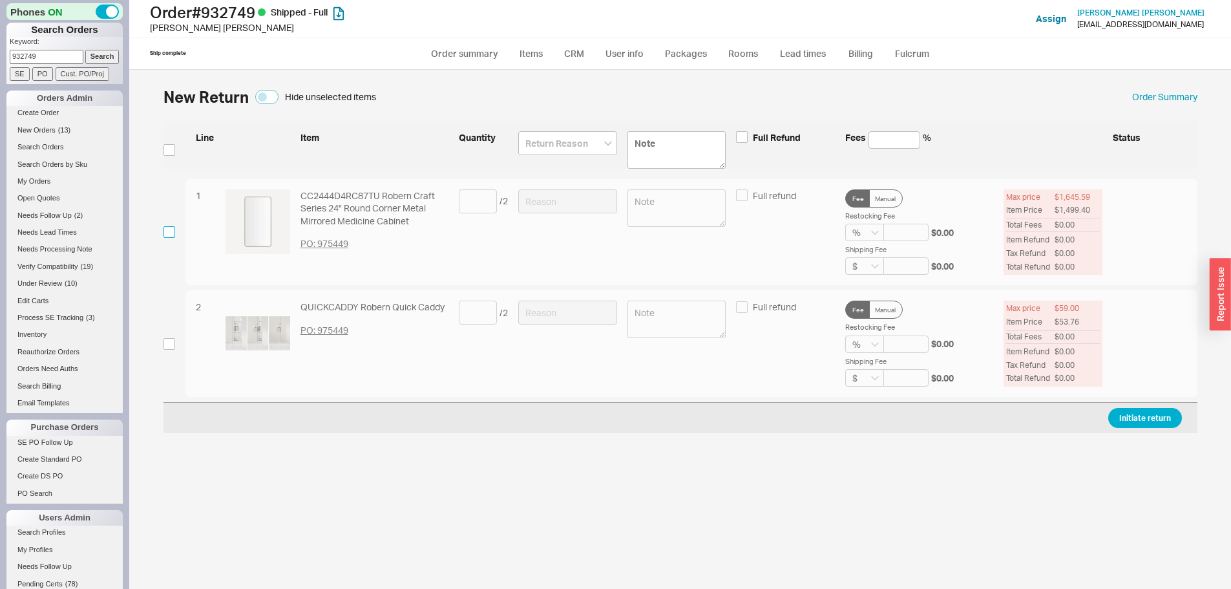
click at [171, 234] on input "checkbox" at bounding box center [170, 232] width 12 height 12
checkbox input "true"
click at [469, 195] on input at bounding box center [478, 201] width 38 height 24
type input "1"
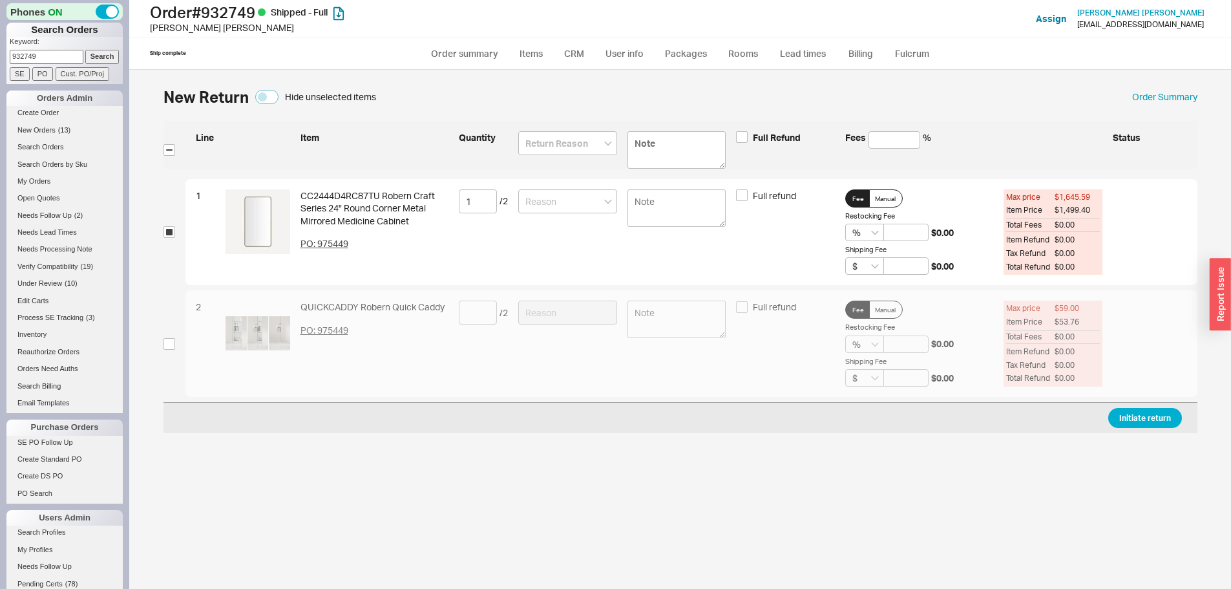
click at [616, 214] on div at bounding box center [567, 232] width 99 height 86
click at [604, 205] on input at bounding box center [567, 201] width 99 height 24
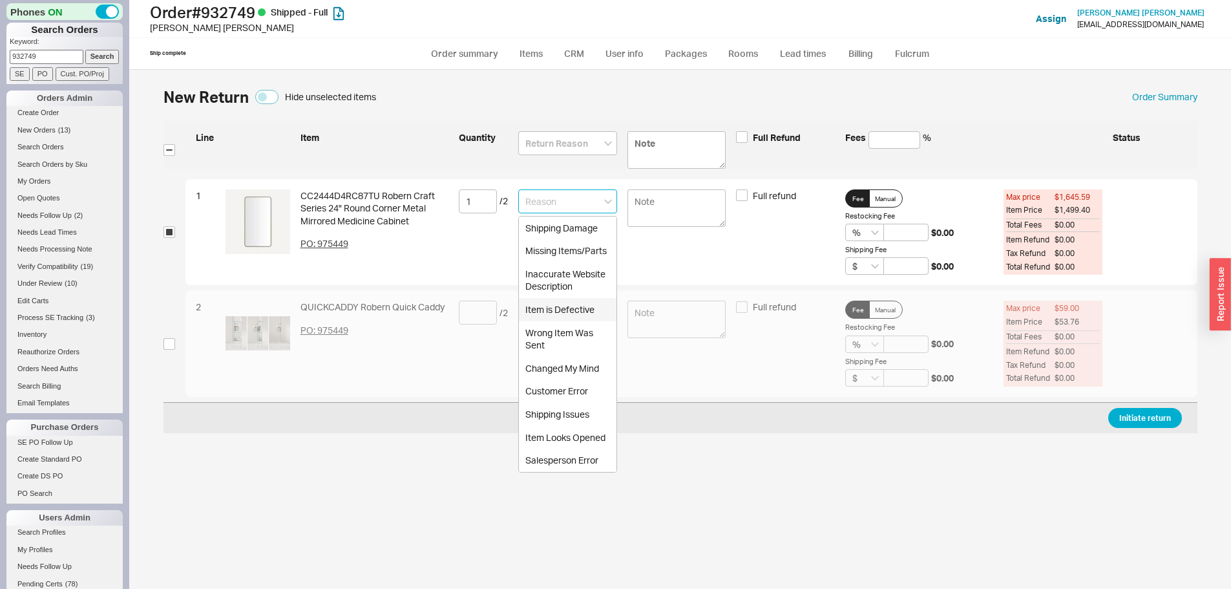
click at [559, 312] on div "Item is Defective" at bounding box center [568, 309] width 98 height 23
type input "Item is Defective"
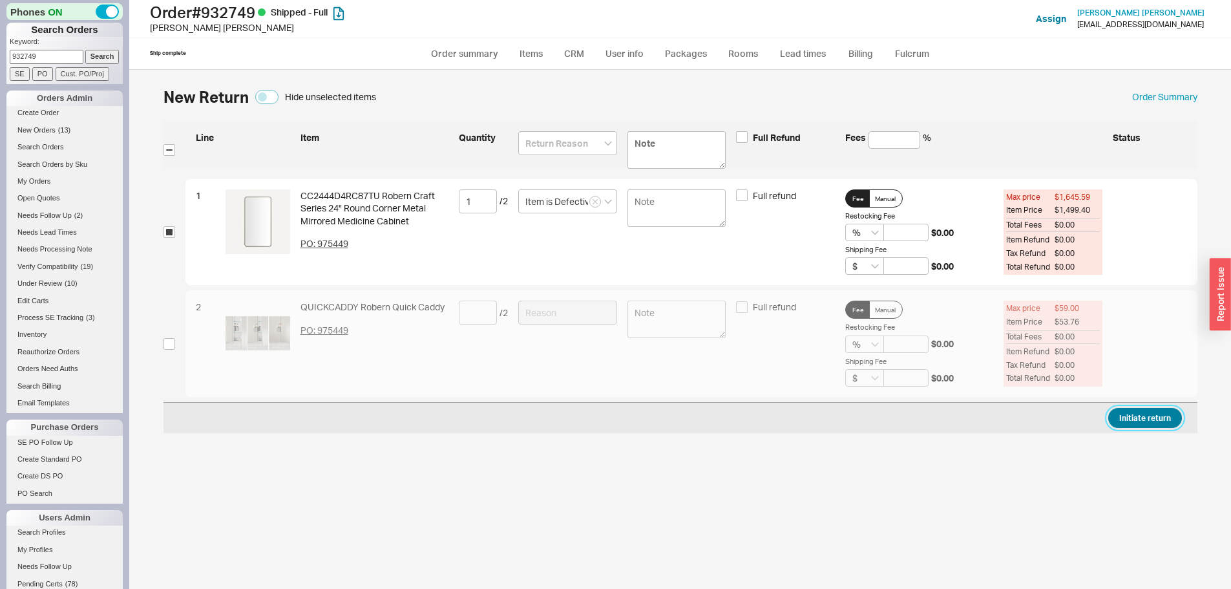
click at [1167, 415] on button "Initiate return" at bounding box center [1145, 418] width 74 height 20
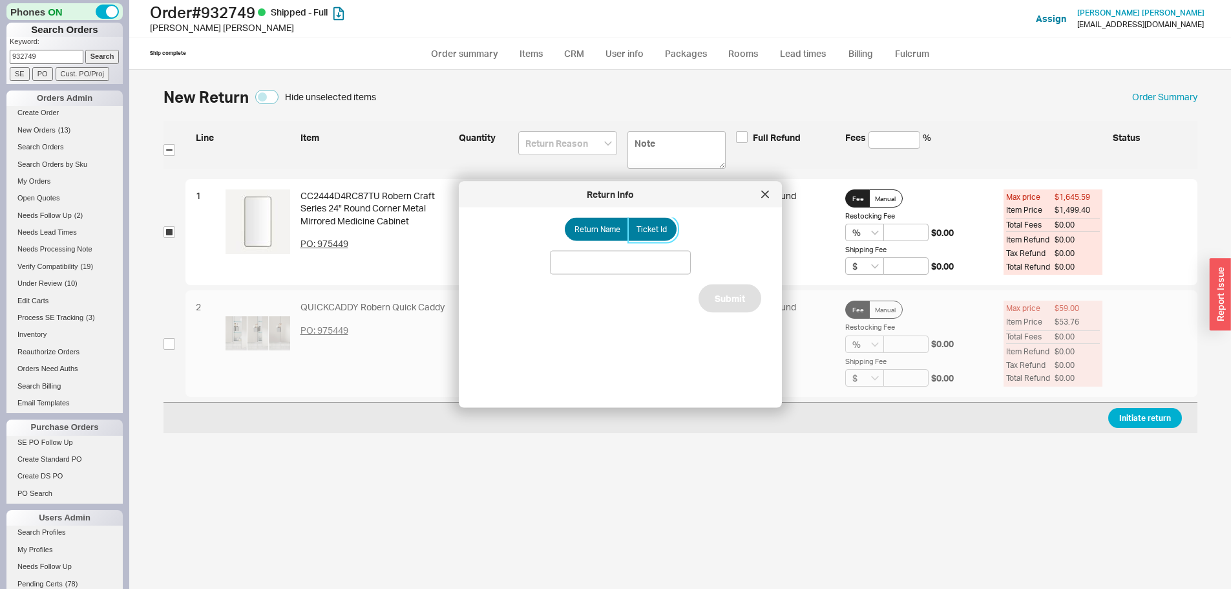
click at [647, 237] on label "Ticket Id" at bounding box center [652, 229] width 48 height 23
click at [0, 0] on input "Ticket Id" at bounding box center [0, 0] width 0 height 0
drag, startPoint x: 649, startPoint y: 249, endPoint x: 648, endPoint y: 260, distance: 11.1
click at [648, 259] on input at bounding box center [620, 263] width 141 height 24
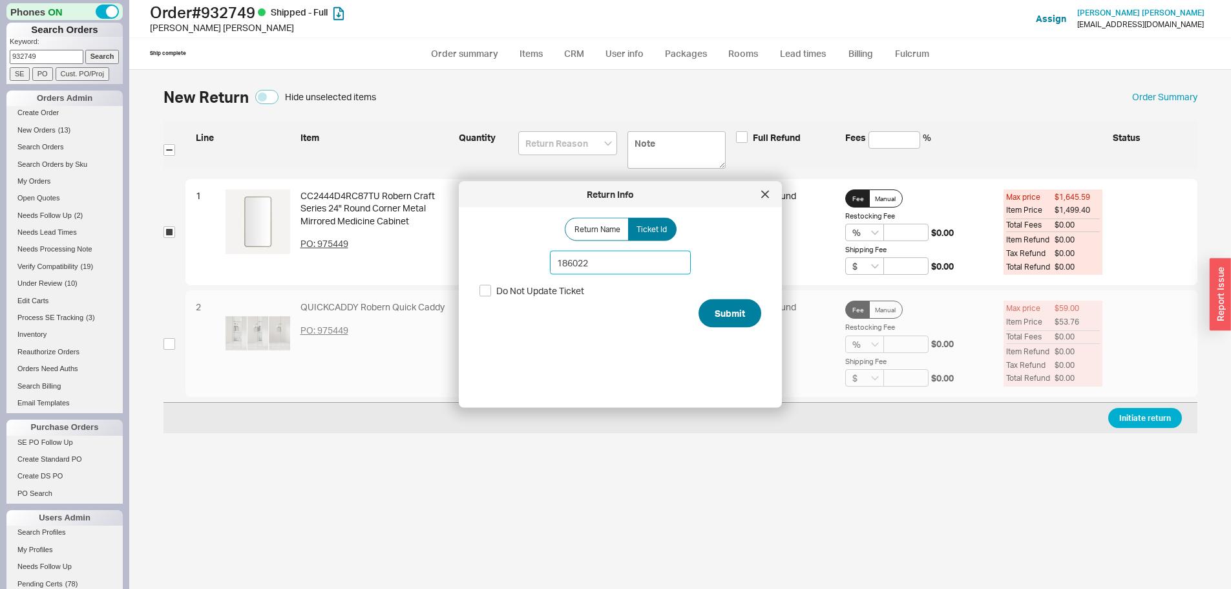
type input "186022"
click at [742, 311] on button "Submit" at bounding box center [730, 313] width 63 height 28
select select "*"
select select "LOW"
select select "3"
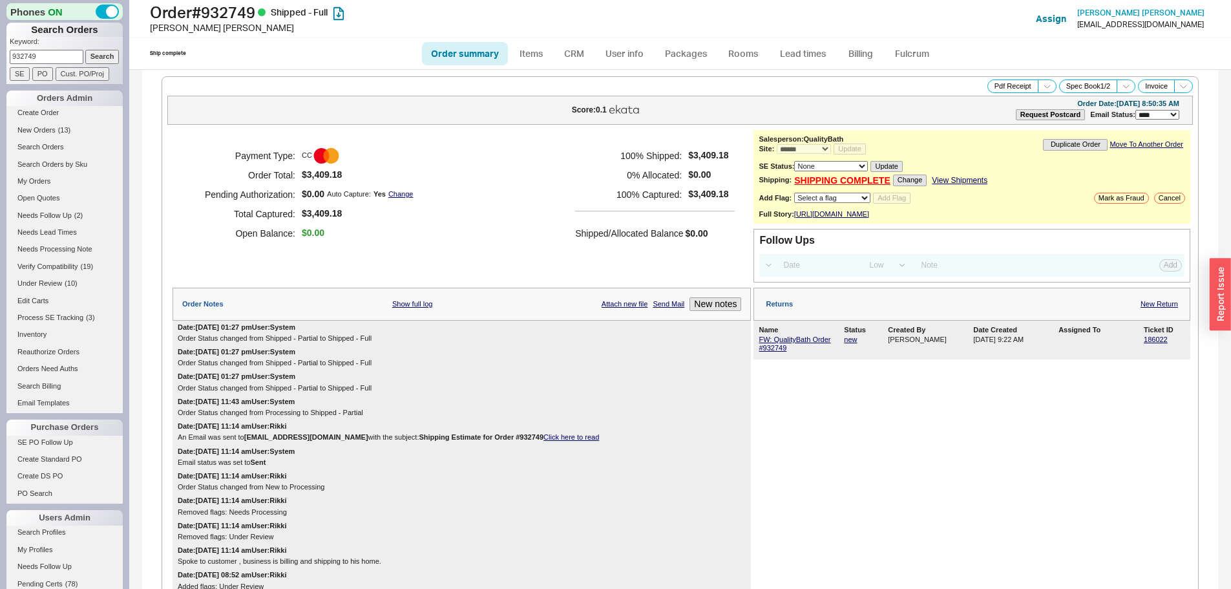
click at [26, 63] on input "932749" at bounding box center [47, 57] width 74 height 14
paste input "608134"
type input "608134"
click at [85, 50] on input "Search" at bounding box center [102, 57] width 34 height 14
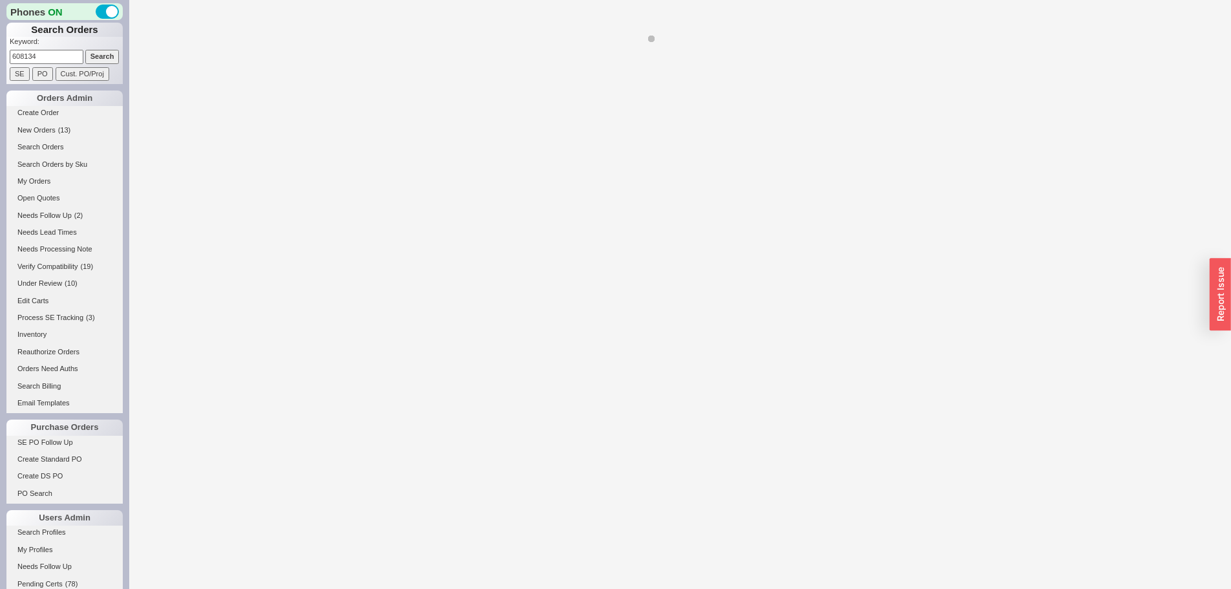
select select "*"
select select "LOW"
select select "3"
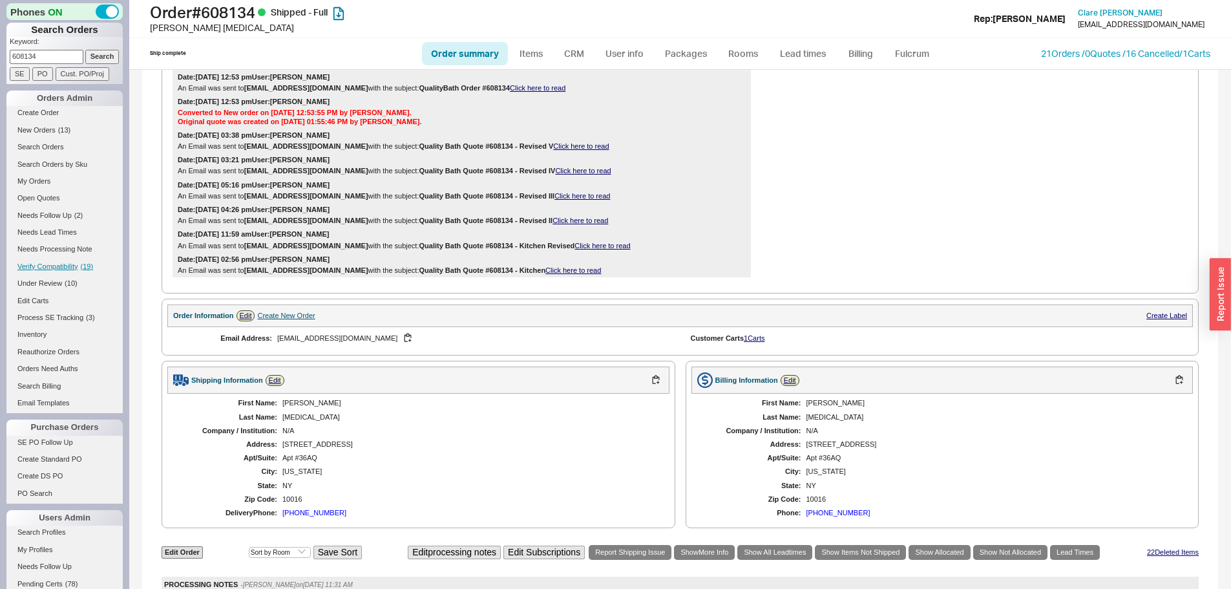
scroll to position [323, 0]
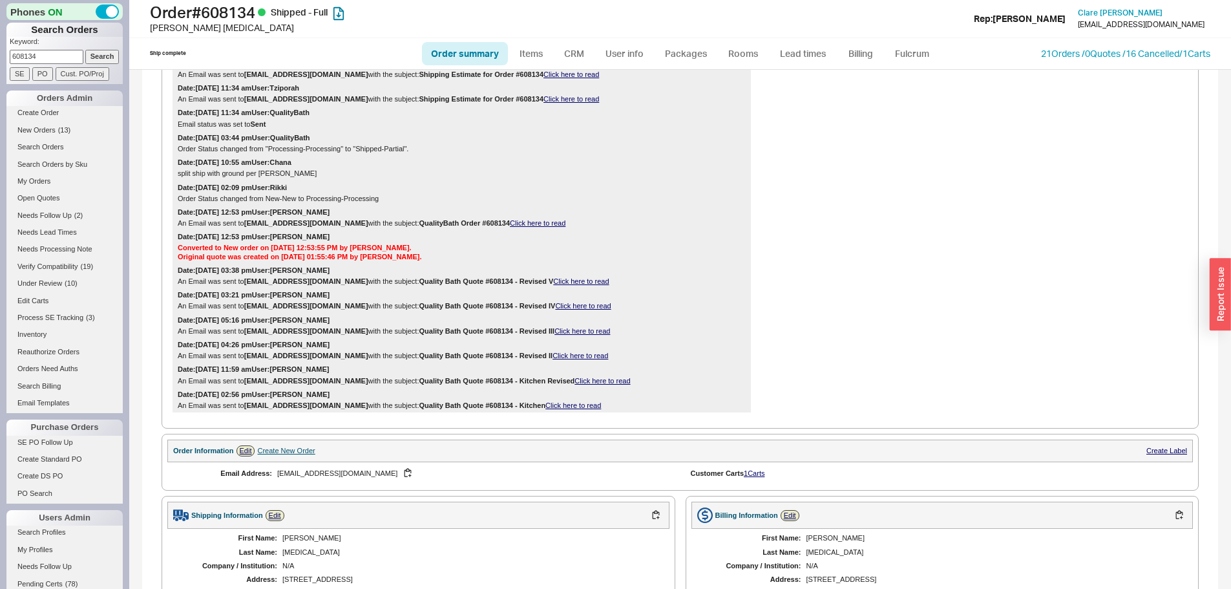
click at [204, 224] on div "An Email was sent to shamikcholera@gmail.com with the subject: QualityBath Orde…" at bounding box center [462, 223] width 568 height 8
click at [829, 198] on div "Returns New Return Name Status Created By Date Created Assigned To Ticket ID Fr…" at bounding box center [972, 181] width 437 height 463
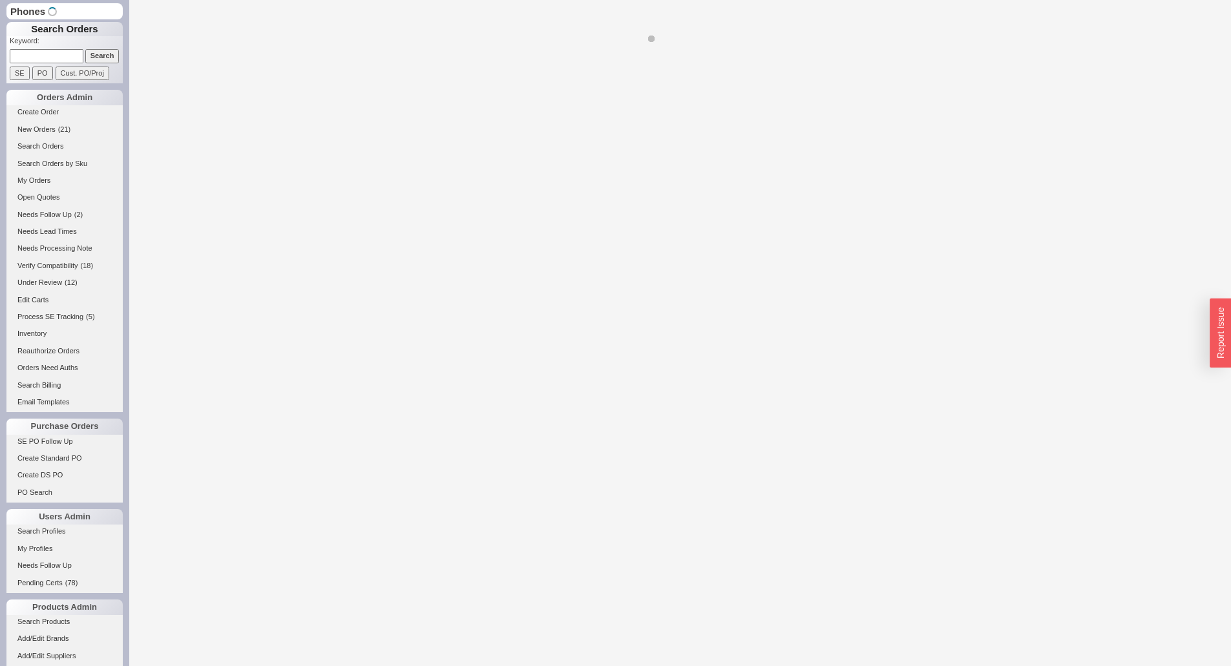
select select "LOW"
select select "3"
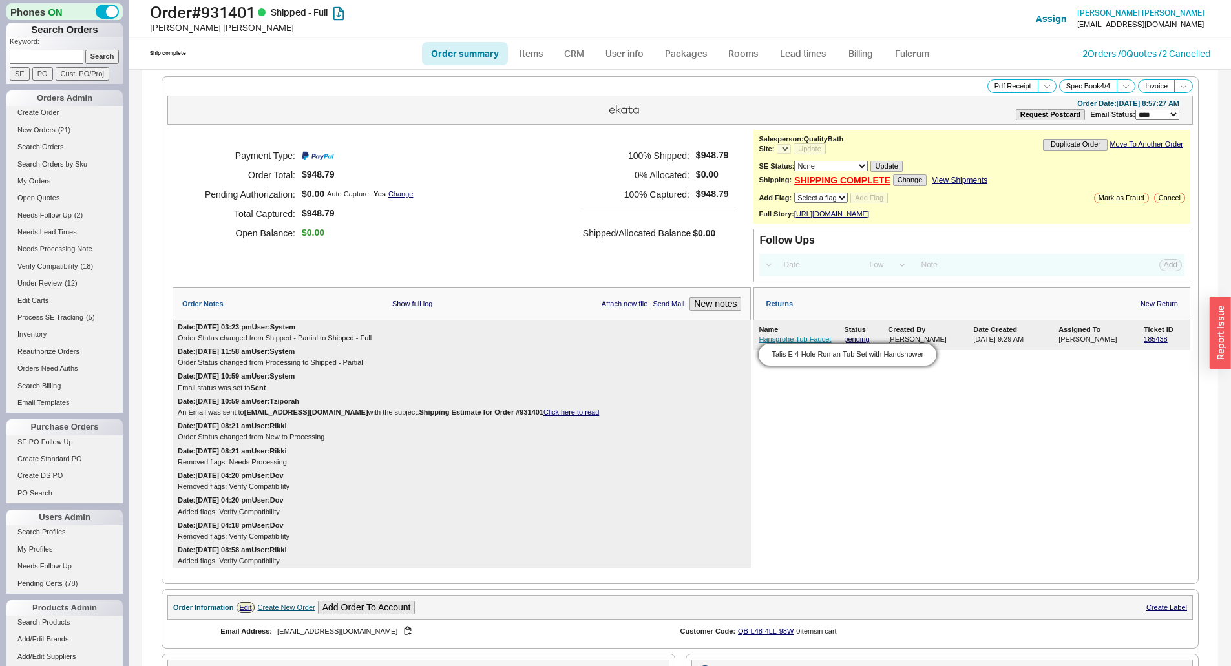
select select "*"
click at [777, 343] on link "Hansgrohe Tub Faucet" at bounding box center [795, 339] width 72 height 8
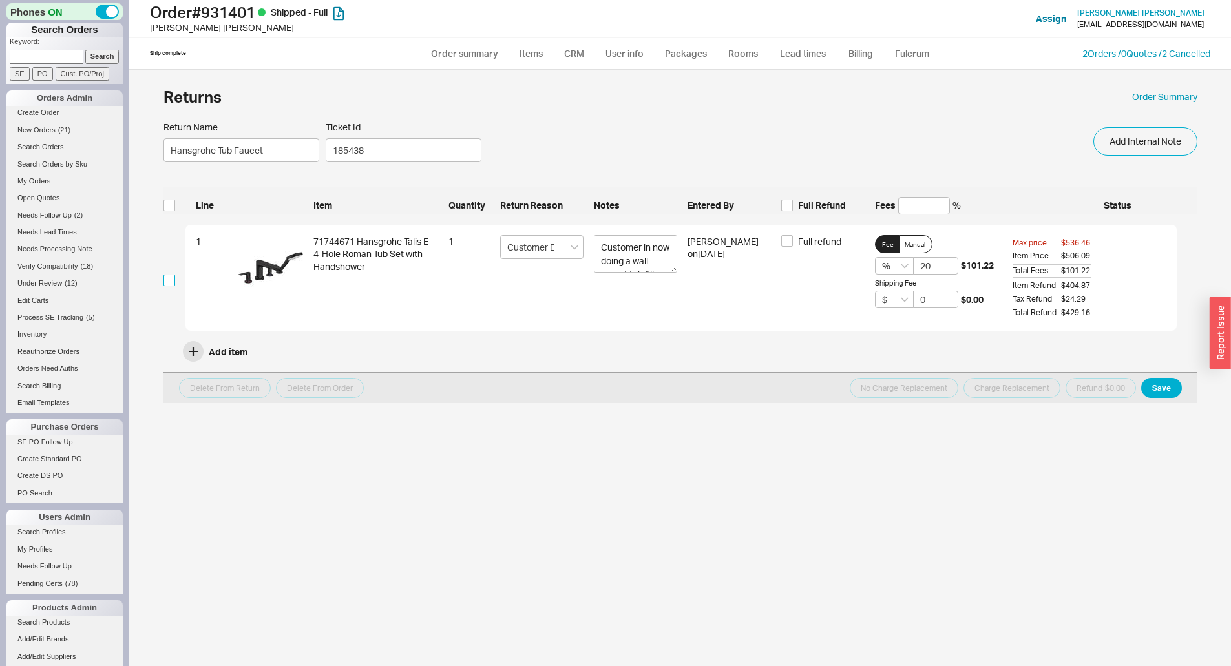
click at [164, 284] on input "checkbox" at bounding box center [170, 281] width 12 height 12
checkbox input "true"
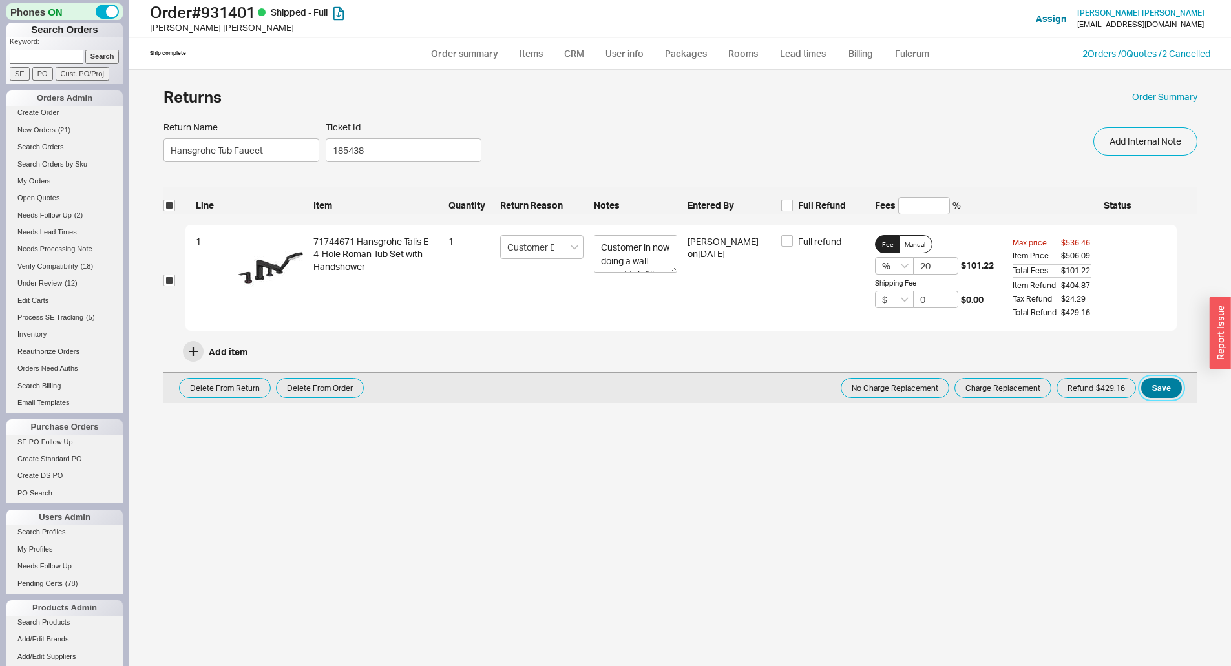
click at [1165, 391] on button "Save" at bounding box center [1161, 388] width 41 height 20
click at [1105, 388] on button "Refund $429.16" at bounding box center [1096, 388] width 79 height 20
click at [1093, 390] on button "Refund $429.16" at bounding box center [1096, 388] width 79 height 20
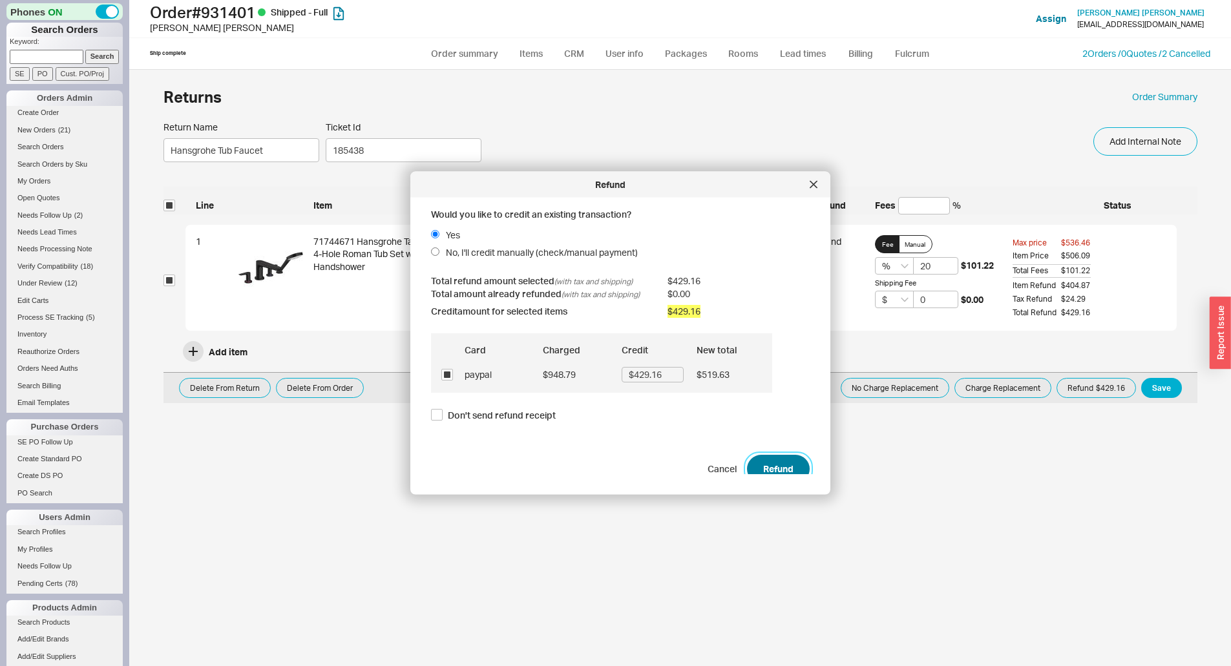
click at [781, 464] on button "Refund" at bounding box center [778, 468] width 63 height 28
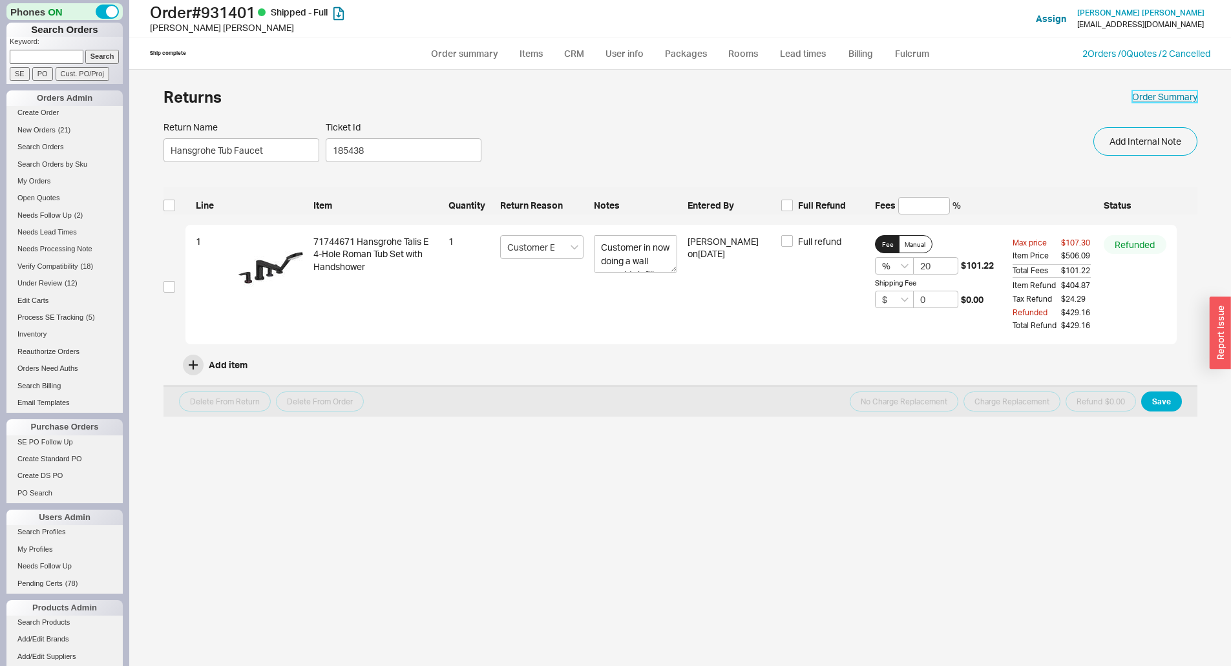
click at [1175, 100] on link "Order Summary" at bounding box center [1164, 96] width 65 height 13
select select "*"
select select "LOW"
select select "3"
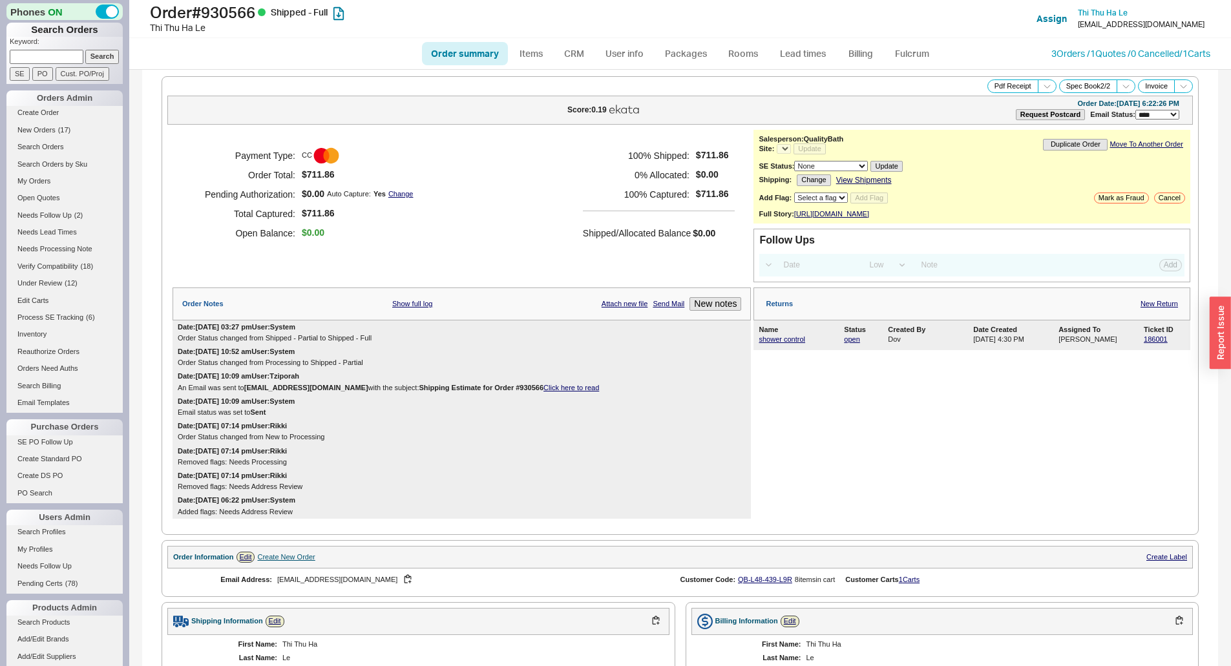
select select "LOW"
select select "3"
select select "*"
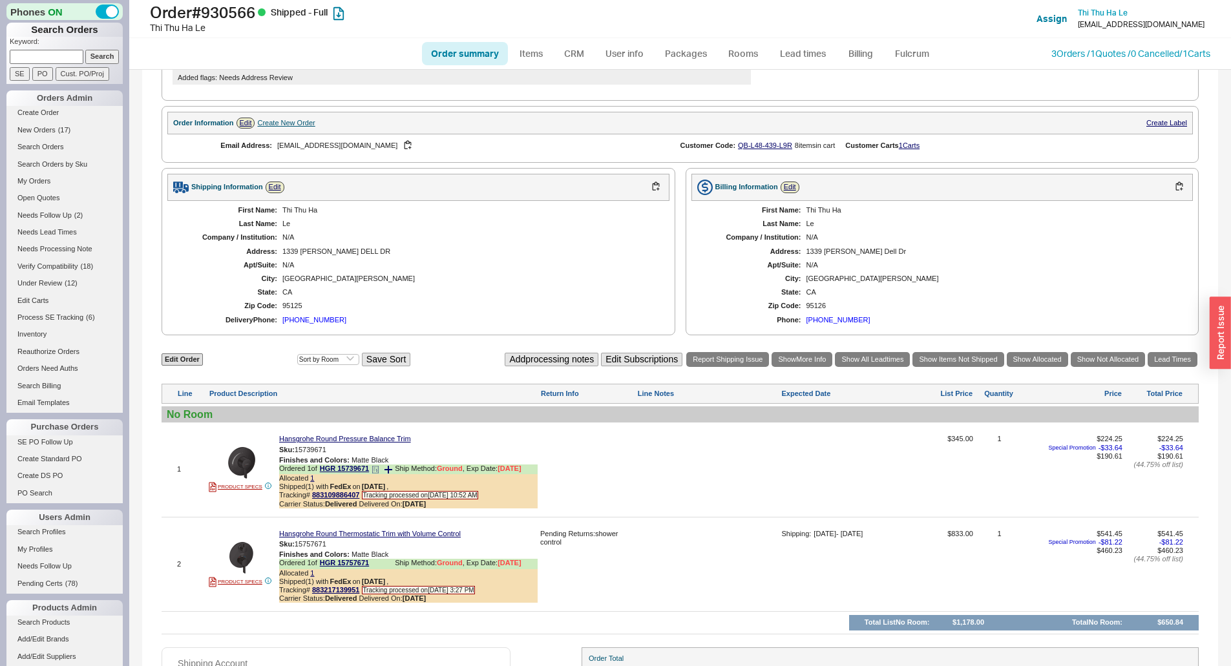
scroll to position [517, 0]
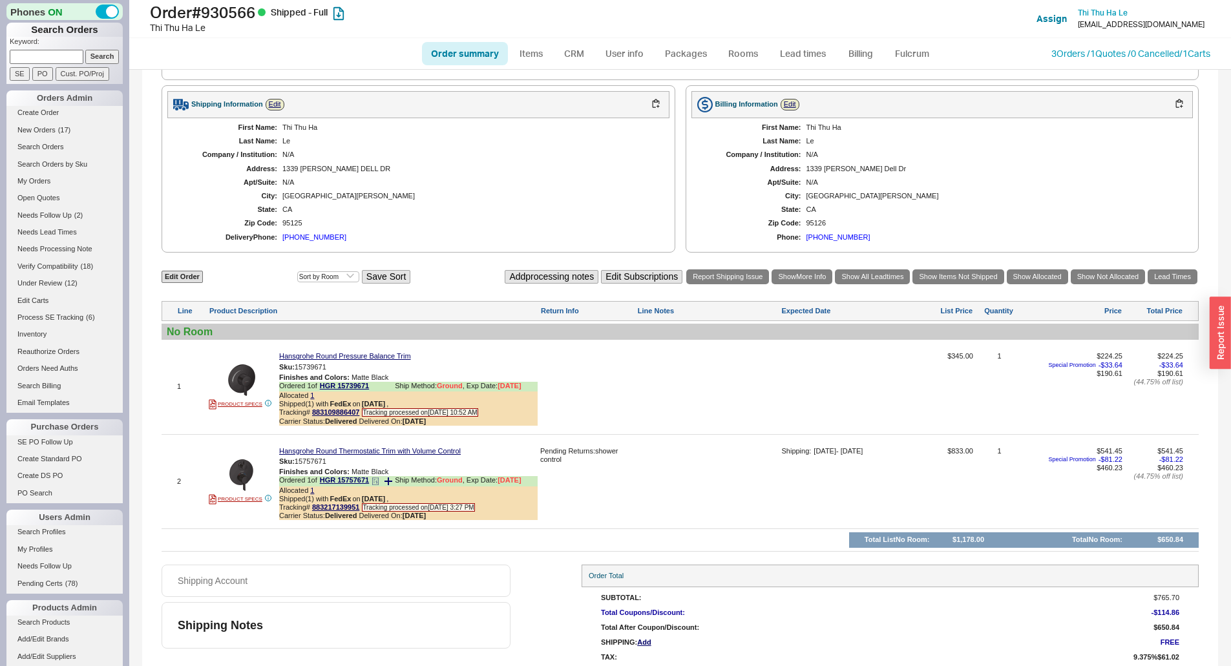
click at [379, 485] on icon at bounding box center [376, 482] width 8 height 8
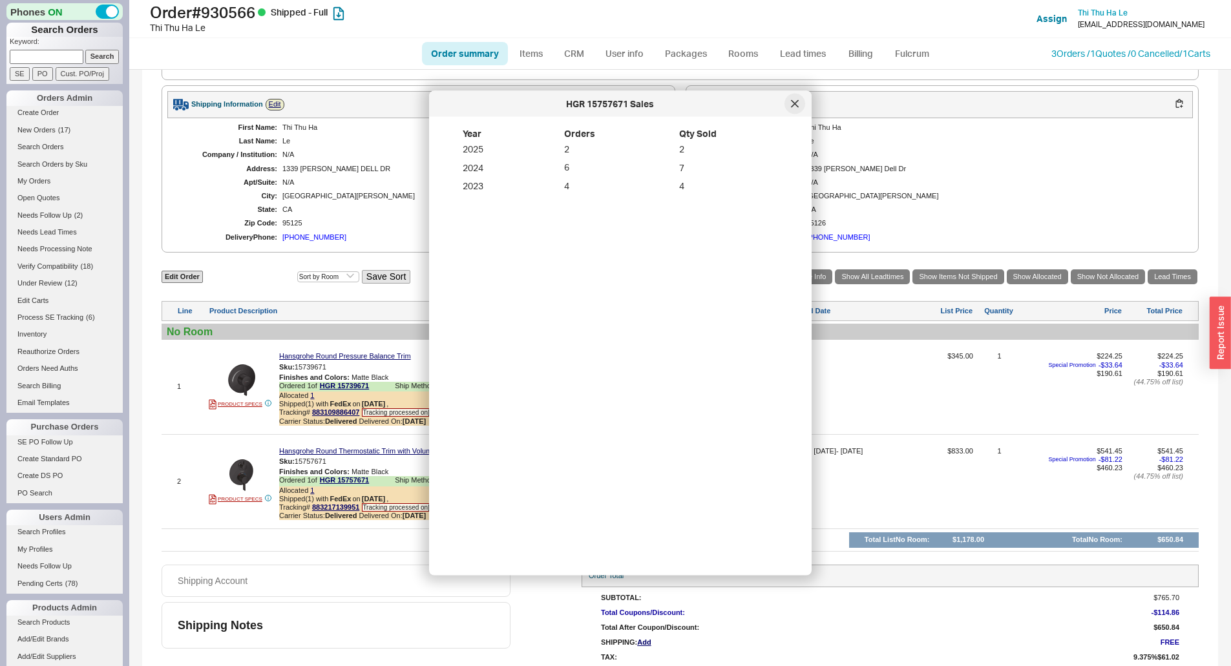
click at [798, 105] on icon at bounding box center [795, 104] width 8 height 8
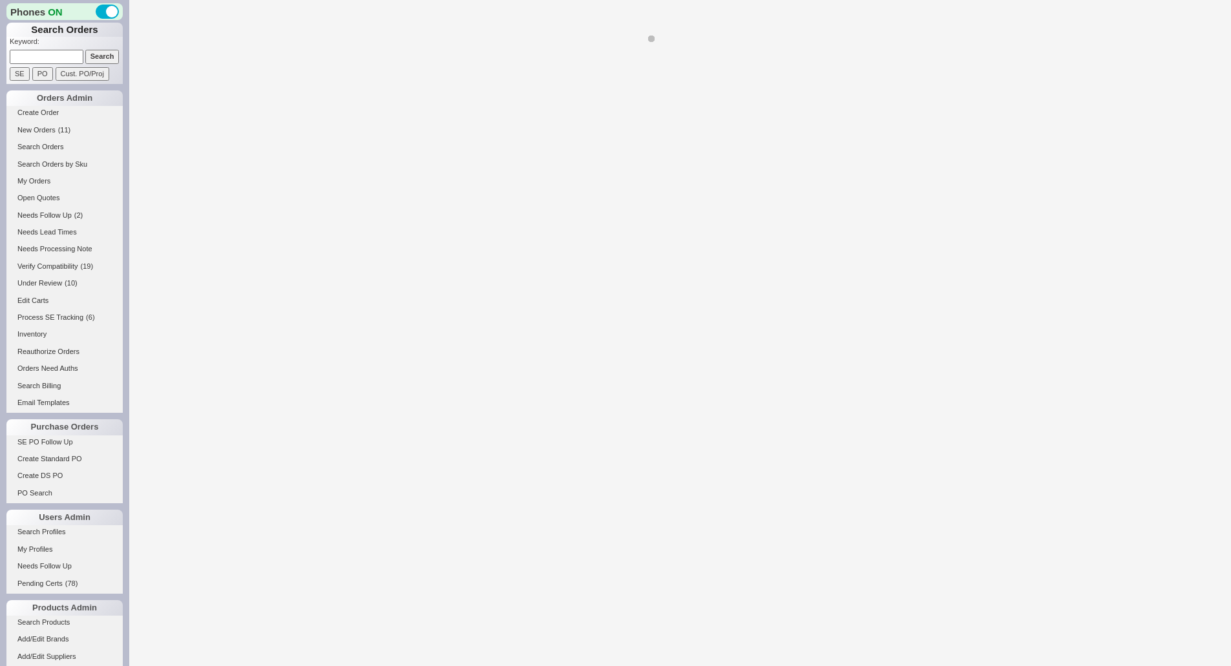
select select "LOW"
select select "3"
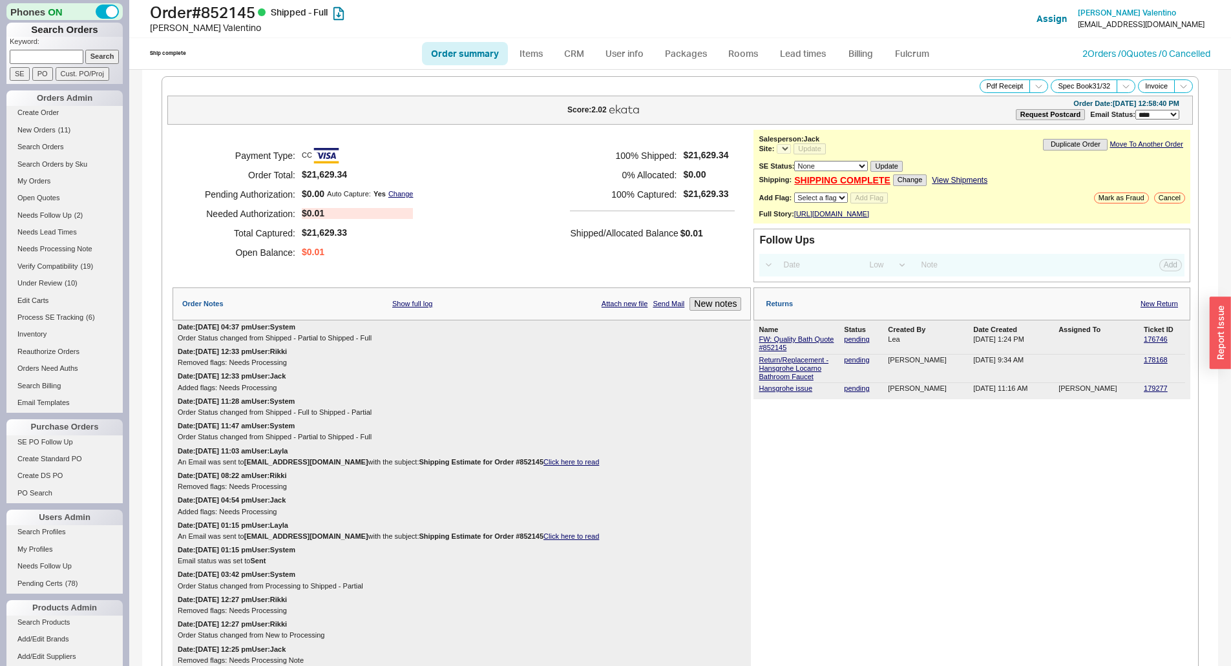
select select "*"
click at [1115, 57] on link "2 Orders / 0 Quotes / 0 Cancelled" at bounding box center [1147, 53] width 128 height 11
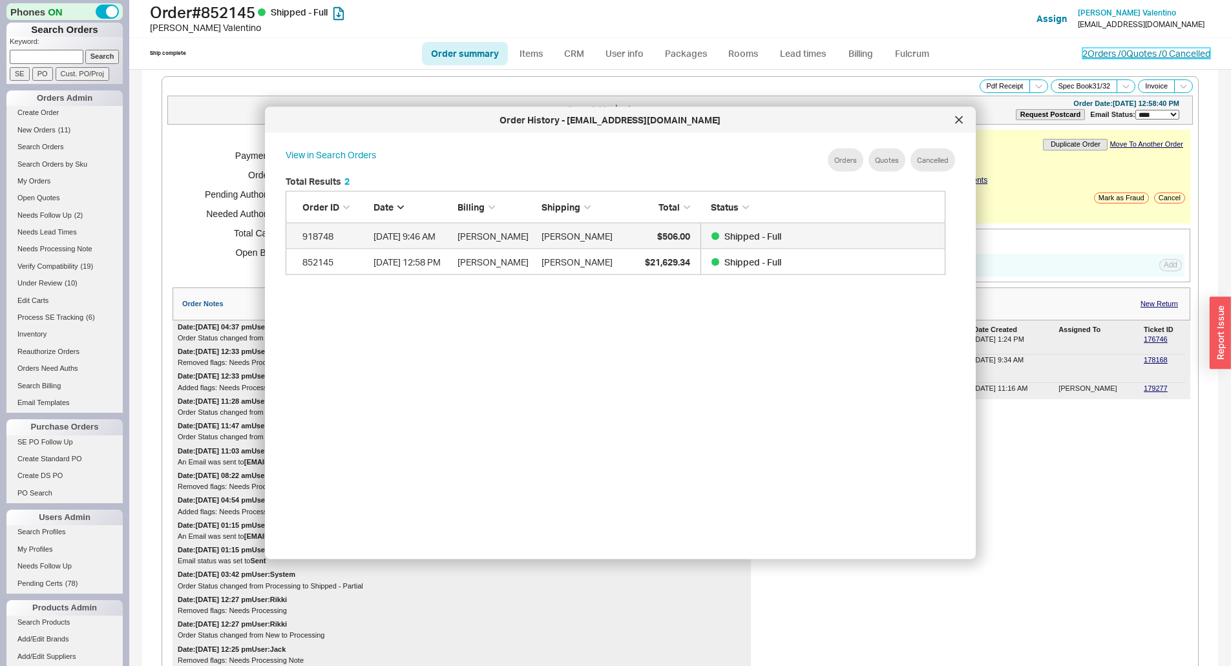
scroll to position [386, 671]
click at [631, 233] on div "$506.00" at bounding box center [658, 236] width 65 height 26
click at [957, 122] on icon at bounding box center [959, 119] width 6 height 6
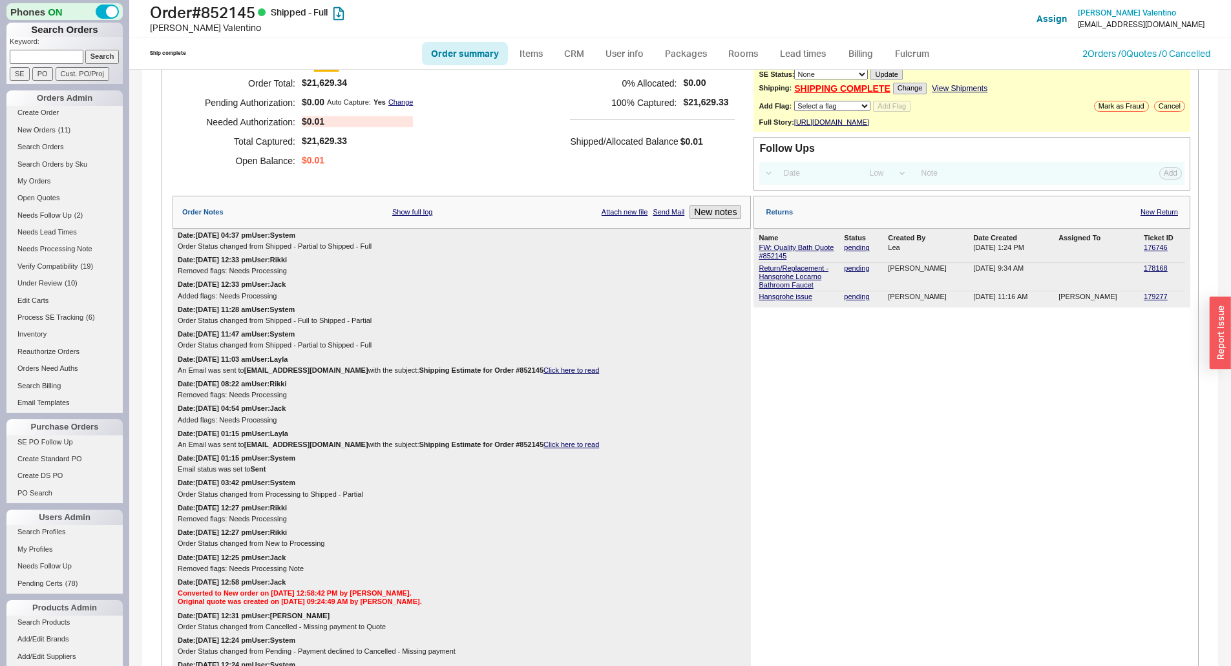
scroll to position [0, 0]
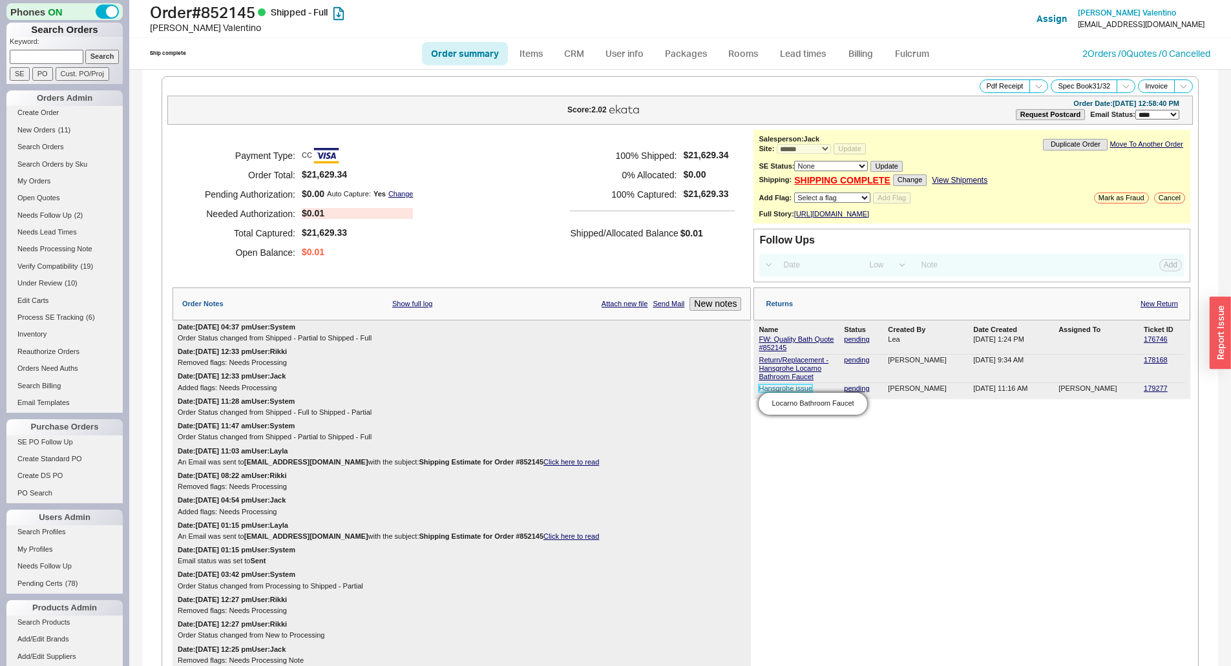
click at [777, 392] on link "Hansgrohe issue" at bounding box center [786, 389] width 54 height 8
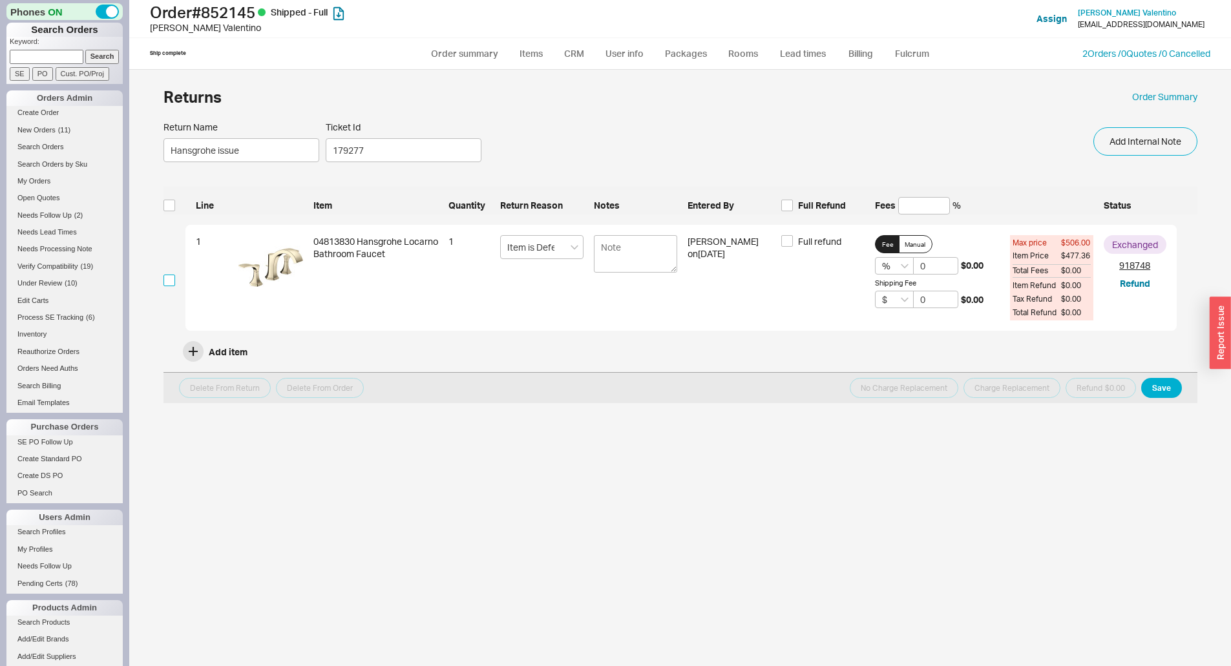
click at [173, 282] on input "checkbox" at bounding box center [170, 281] width 12 height 12
checkbox input "true"
click at [834, 232] on div "1 04813830 Hansgrohe Locarno Bathroom Faucet 1 Item is Defective Ruthie on 05/2…" at bounding box center [680, 278] width 991 height 107
click at [829, 239] on span "Full refund" at bounding box center [819, 241] width 43 height 13
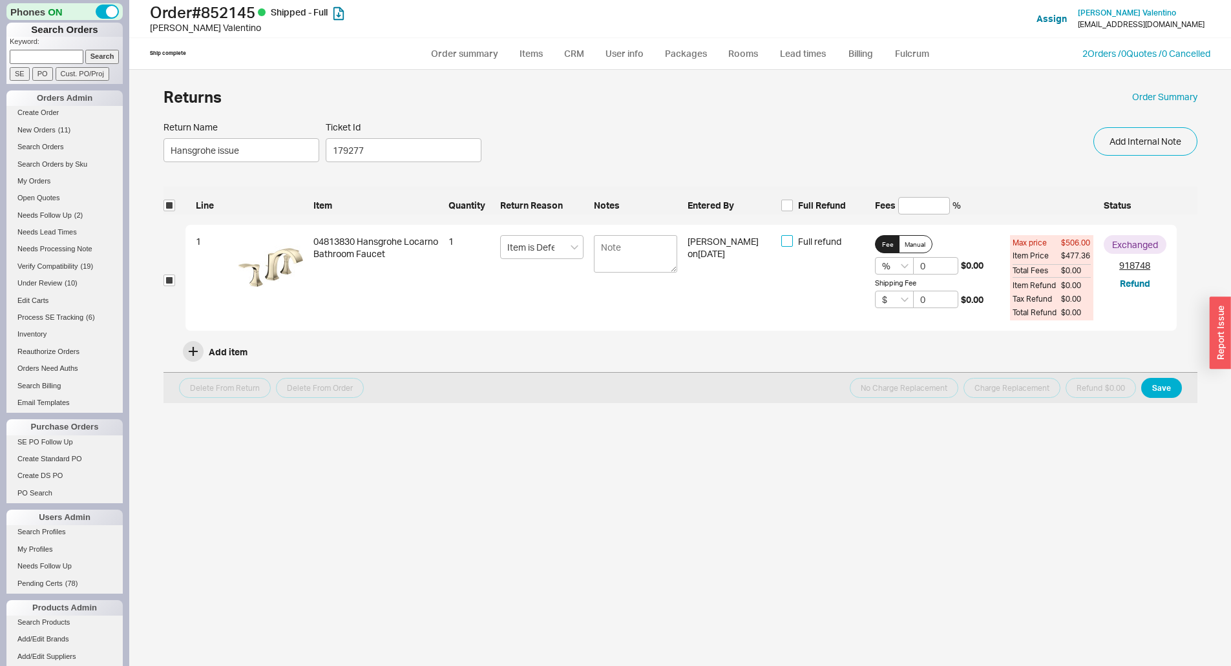
click at [793, 239] on input "Full refund" at bounding box center [787, 241] width 12 height 12
checkbox input "true"
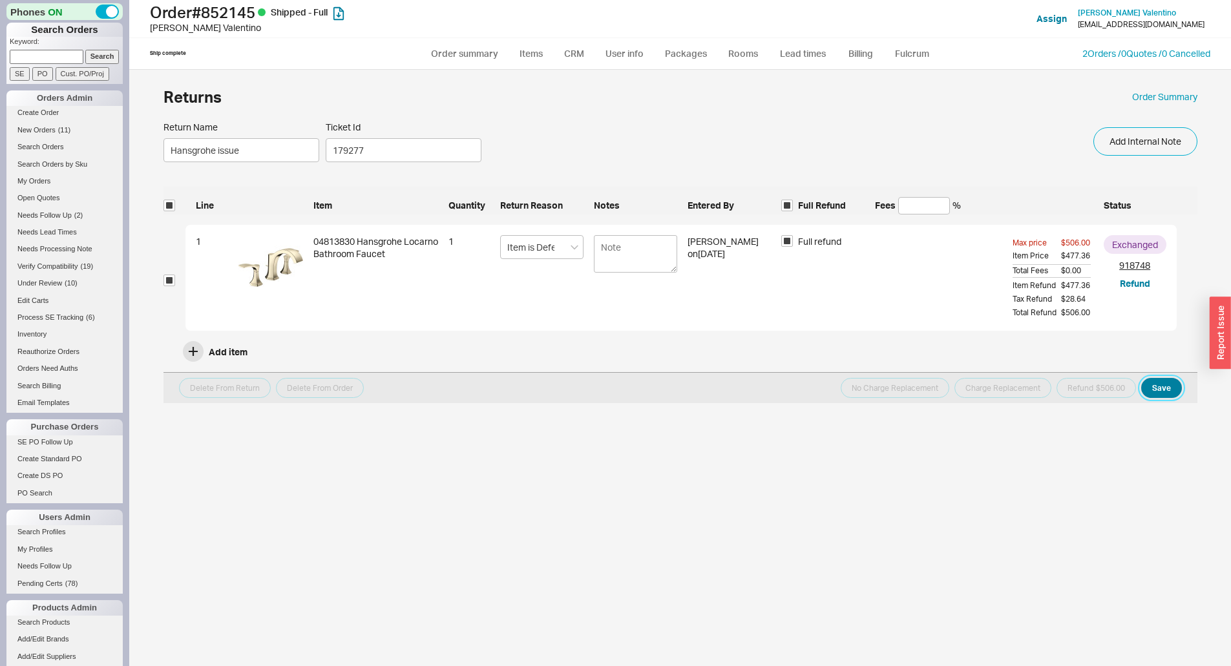
click at [1164, 389] on button "Save" at bounding box center [1161, 388] width 41 height 20
click at [1108, 396] on button "Refund $506.00" at bounding box center [1096, 388] width 79 height 20
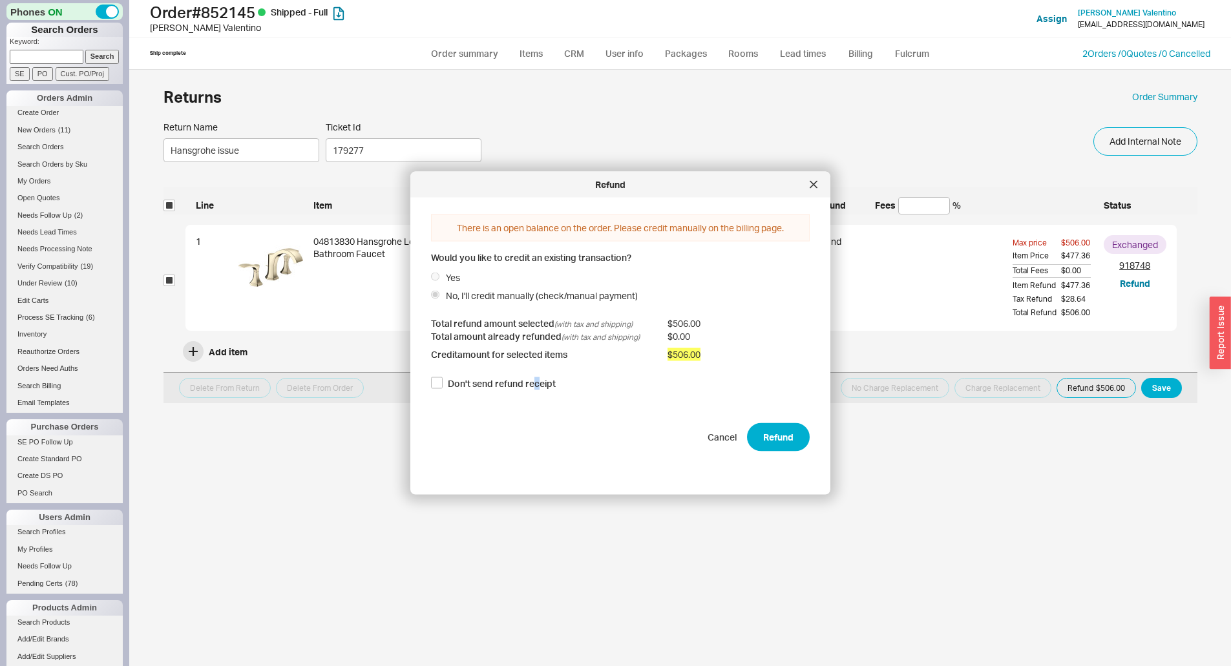
click at [535, 382] on span "Don't send refund receipt" at bounding box center [502, 383] width 108 height 13
click at [443, 382] on label "Don't send refund receipt" at bounding box center [493, 383] width 125 height 13
click at [443, 382] on input "Don't send refund receipt" at bounding box center [437, 383] width 12 height 12
checkbox input "true"
click at [786, 434] on button "Refund" at bounding box center [778, 437] width 63 height 28
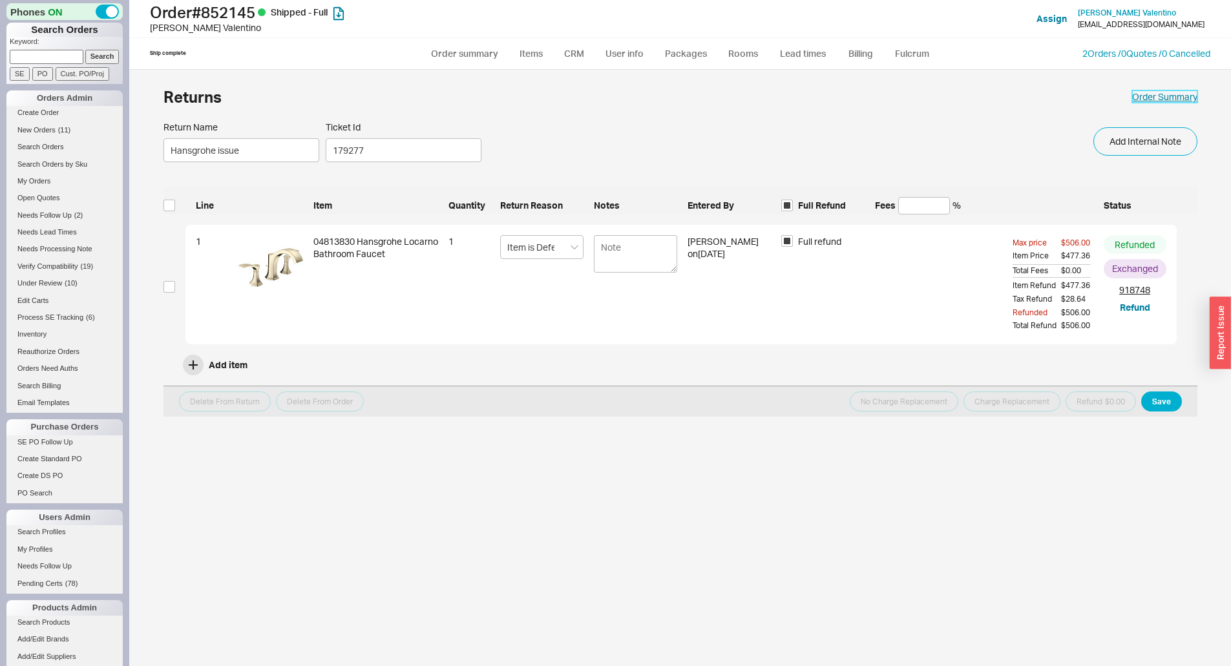
click at [1146, 96] on link "Order Summary" at bounding box center [1164, 96] width 65 height 13
select select "*"
select select "LOW"
select select "3"
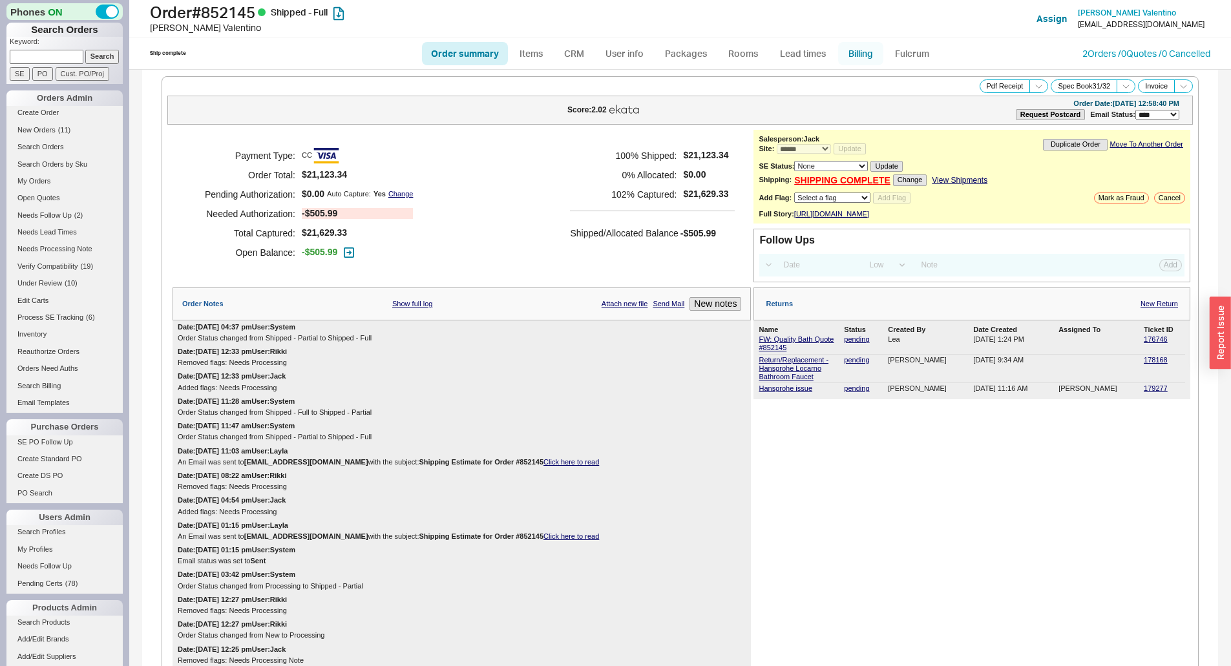
click at [858, 58] on link "Billing" at bounding box center [860, 53] width 45 height 23
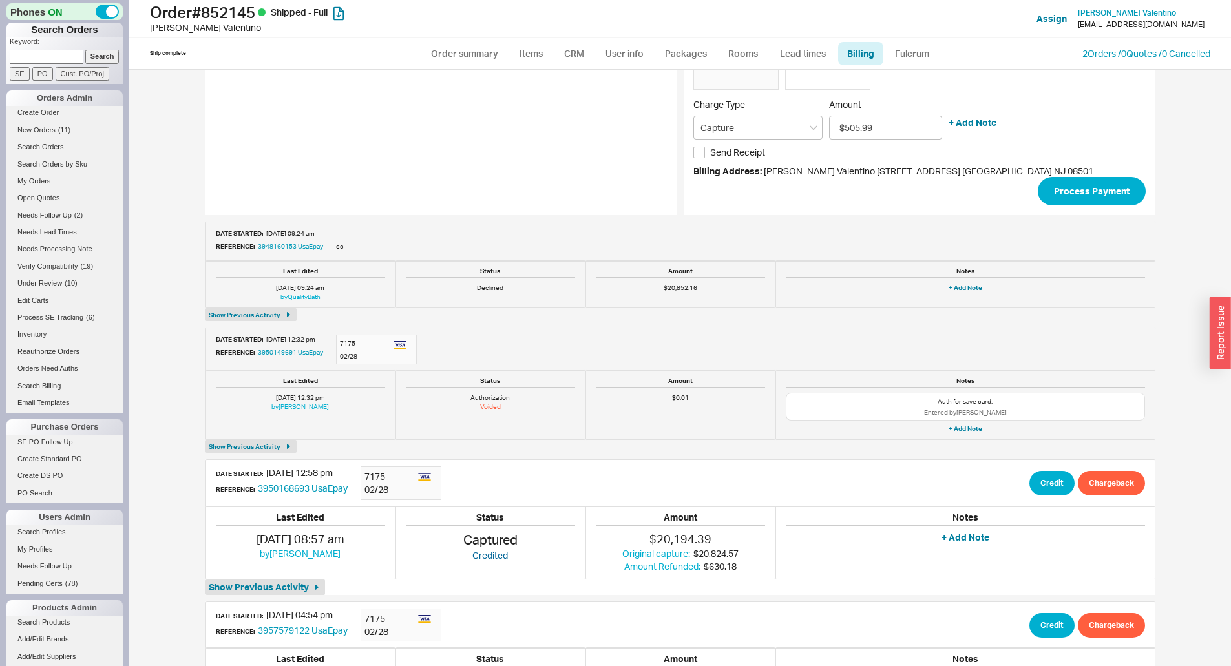
scroll to position [388, 0]
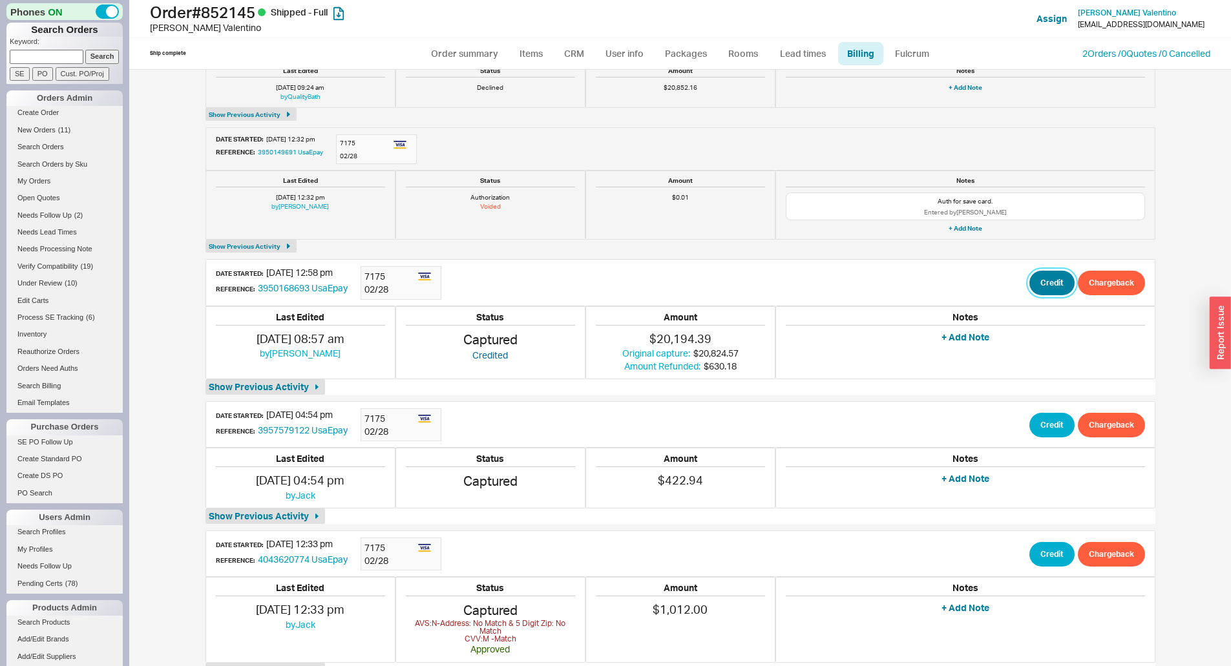
click at [1041, 278] on button "Credit" at bounding box center [1052, 283] width 45 height 25
click at [1046, 344] on button "Credit" at bounding box center [1046, 344] width 44 height 25
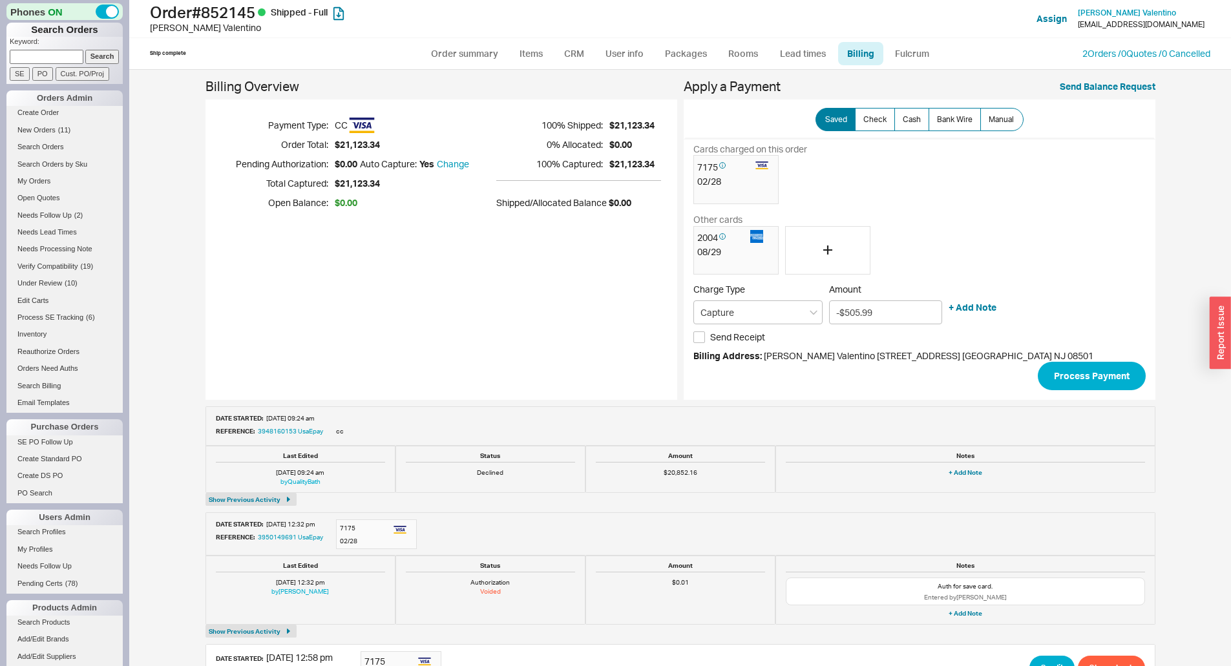
scroll to position [0, 0]
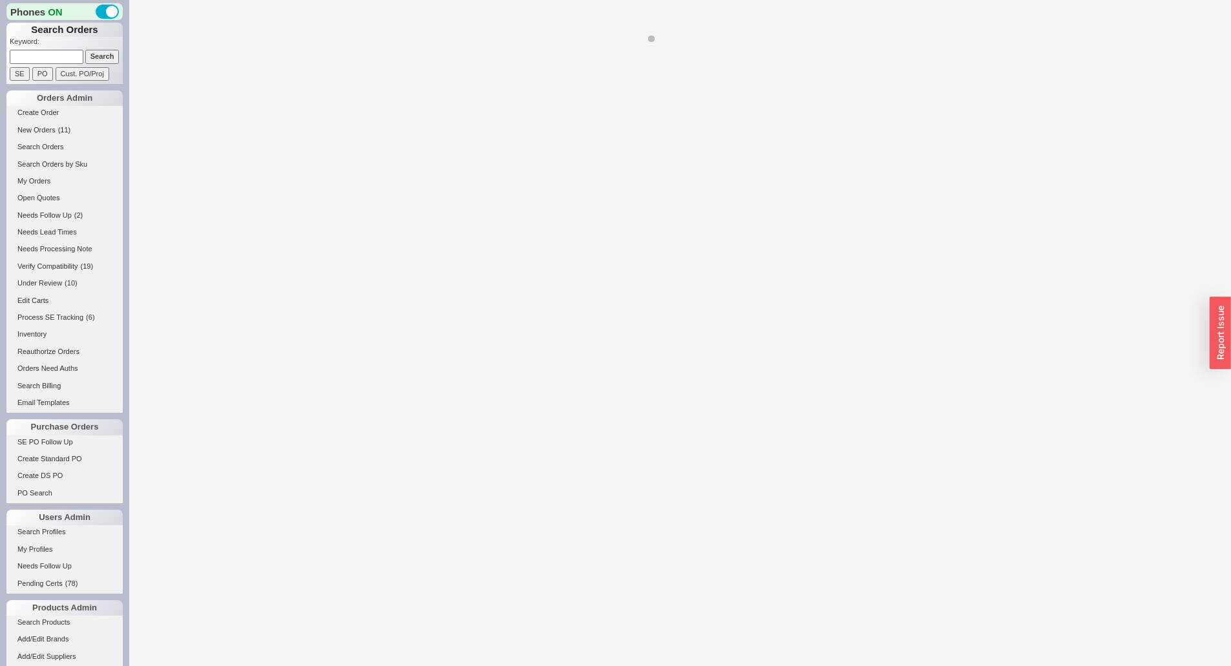
select select "*"
select select "LOW"
select select "3"
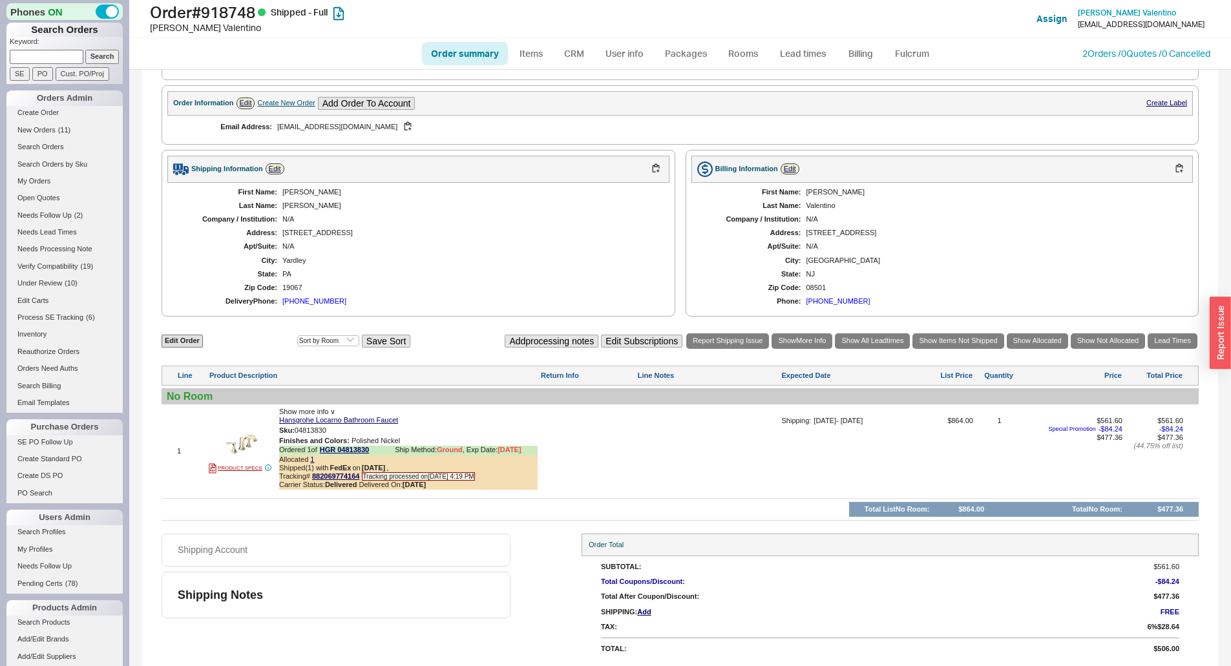
scroll to position [522, 0]
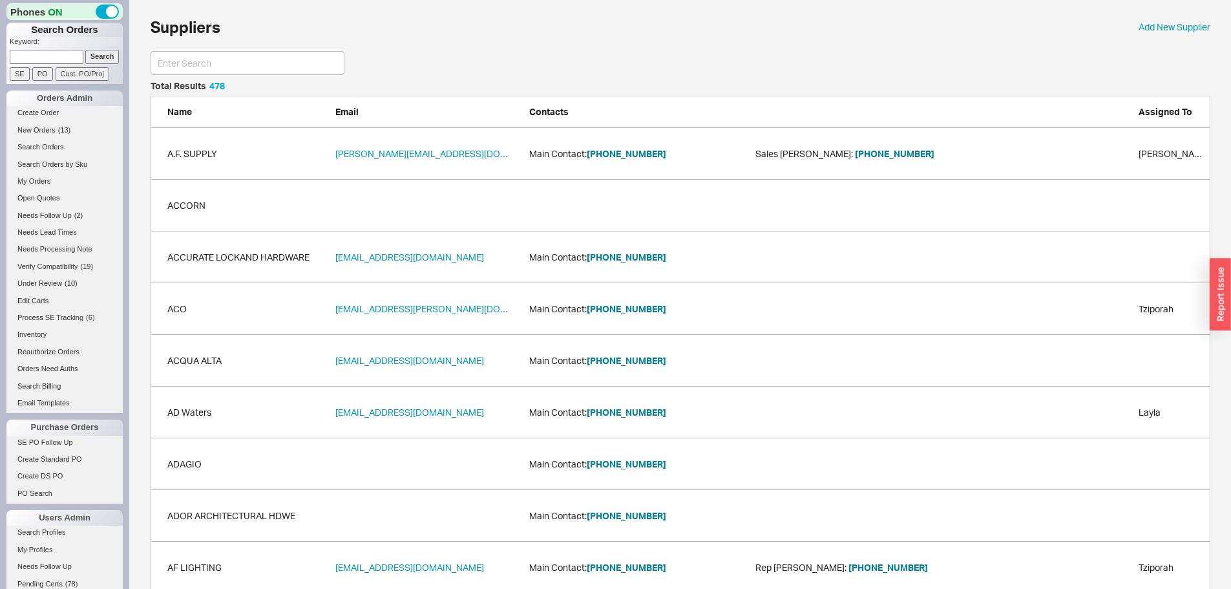
scroll to position [24751, 1050]
drag, startPoint x: 195, startPoint y: 59, endPoint x: 189, endPoint y: 61, distance: 7.0
click at [196, 59] on input at bounding box center [248, 63] width 194 height 24
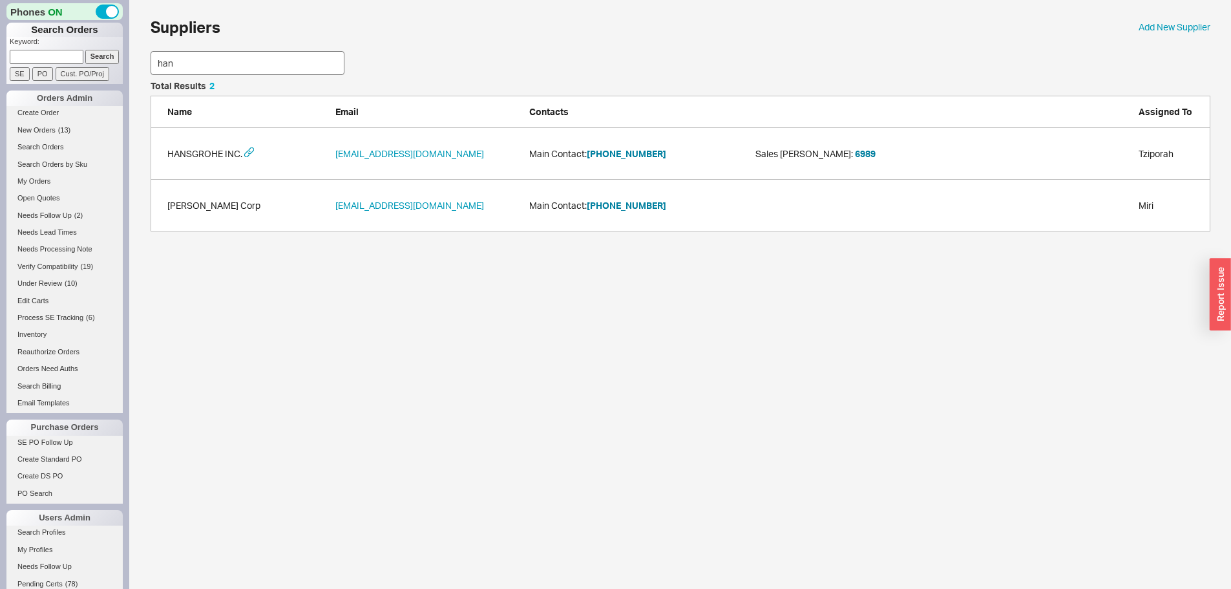
scroll to position [140, 1050]
type input "hans"
click at [630, 155] on button "[PHONE_NUMBER]" at bounding box center [626, 153] width 79 height 13
